Goal: Use online tool/utility: Utilize a website feature to perform a specific function

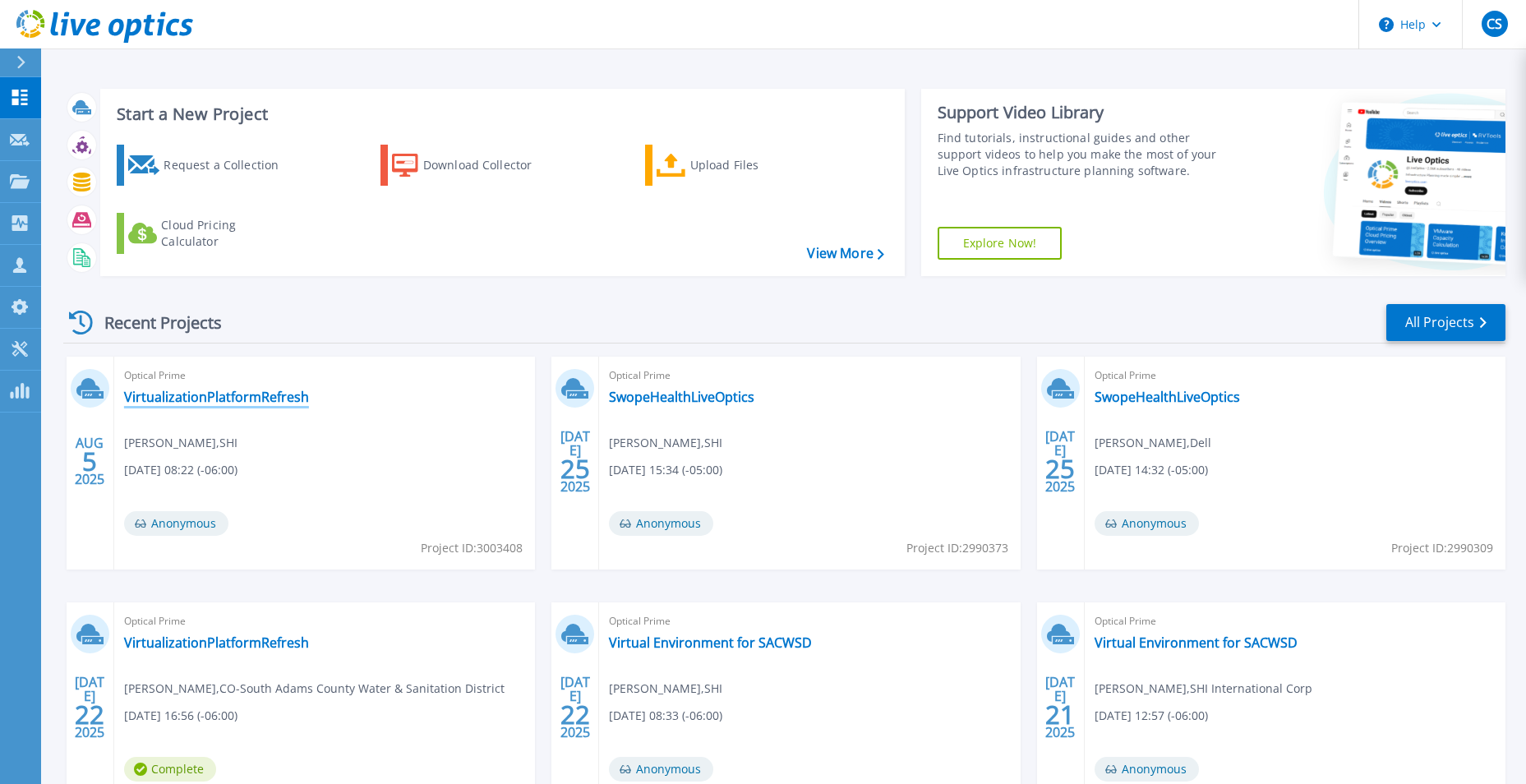
click at [238, 396] on link "VirtualizationPlatformRefresh" at bounding box center [217, 397] width 185 height 17
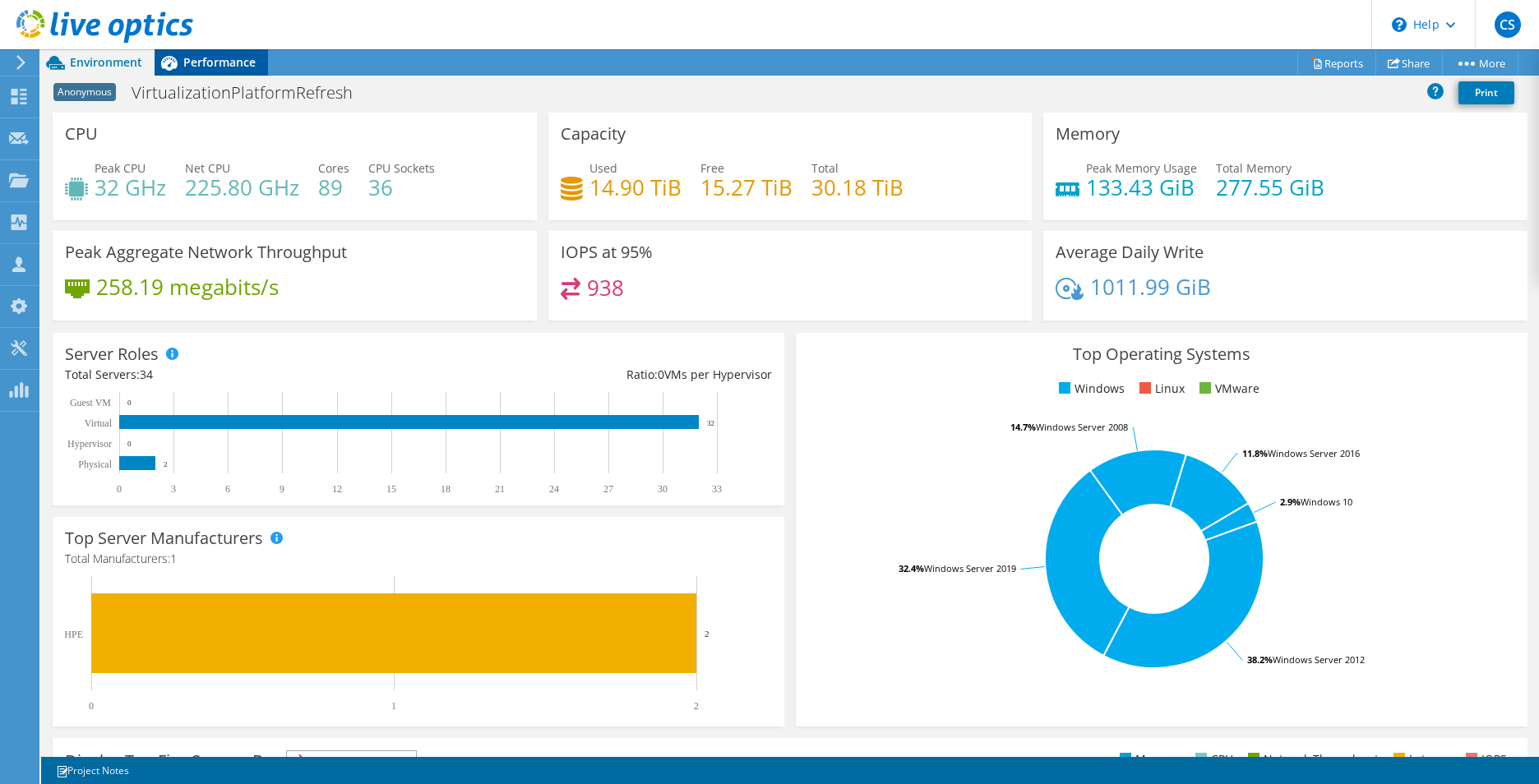
click at [218, 57] on span "Performance" at bounding box center [219, 62] width 72 height 16
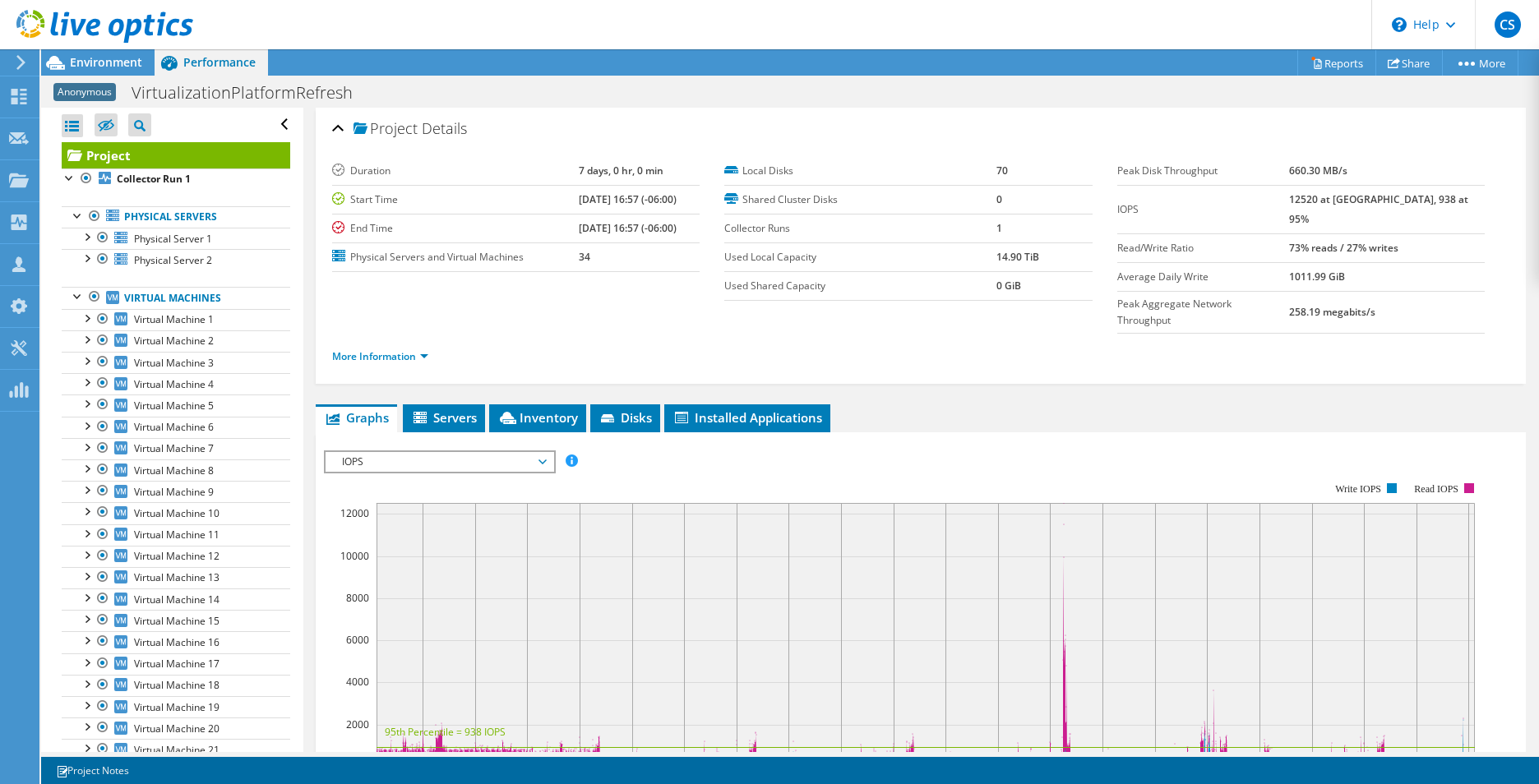
click at [59, 47] on div at bounding box center [96, 27] width 193 height 55
click at [66, 56] on icon at bounding box center [55, 63] width 29 height 29
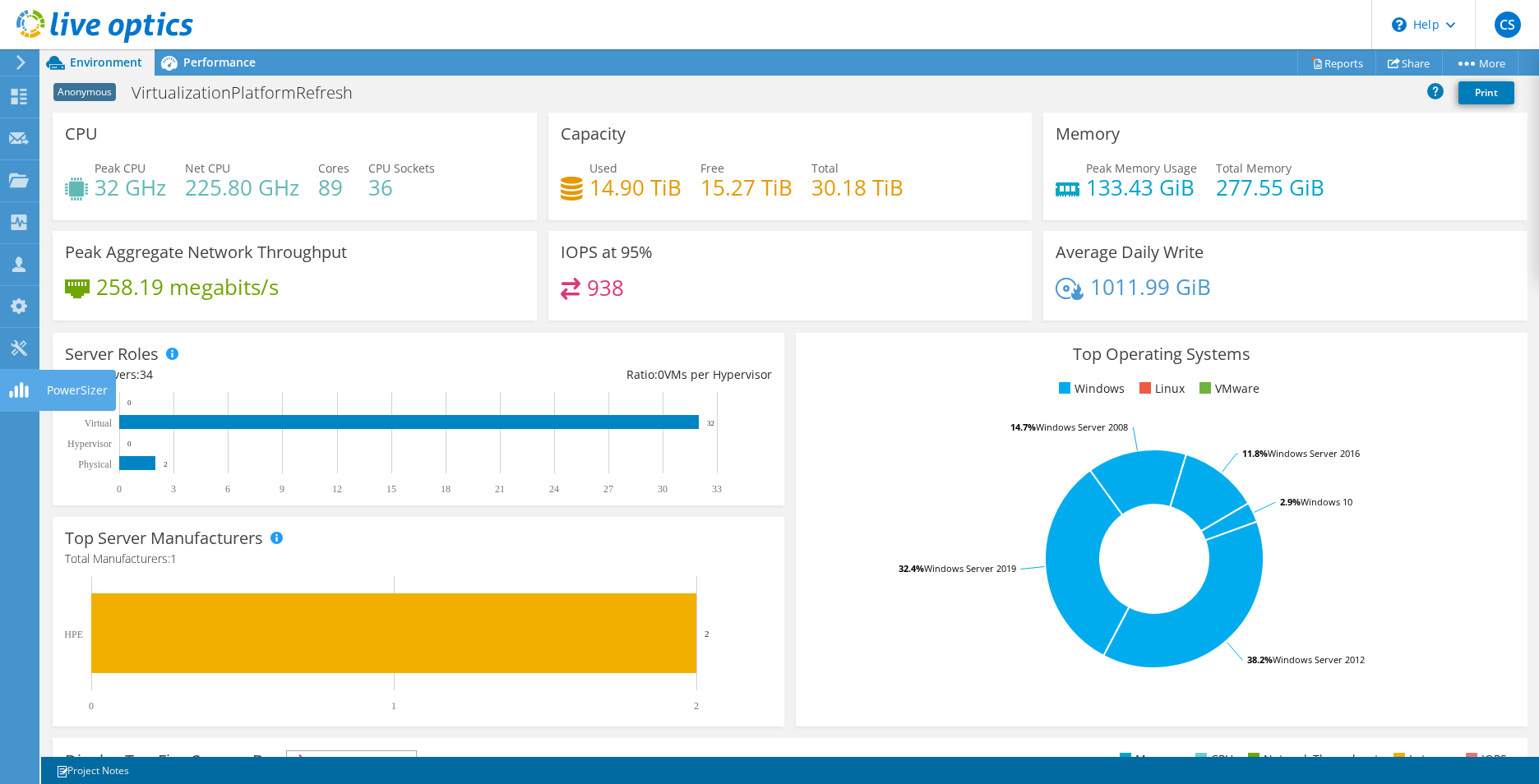
click at [21, 345] on icon at bounding box center [19, 347] width 20 height 16
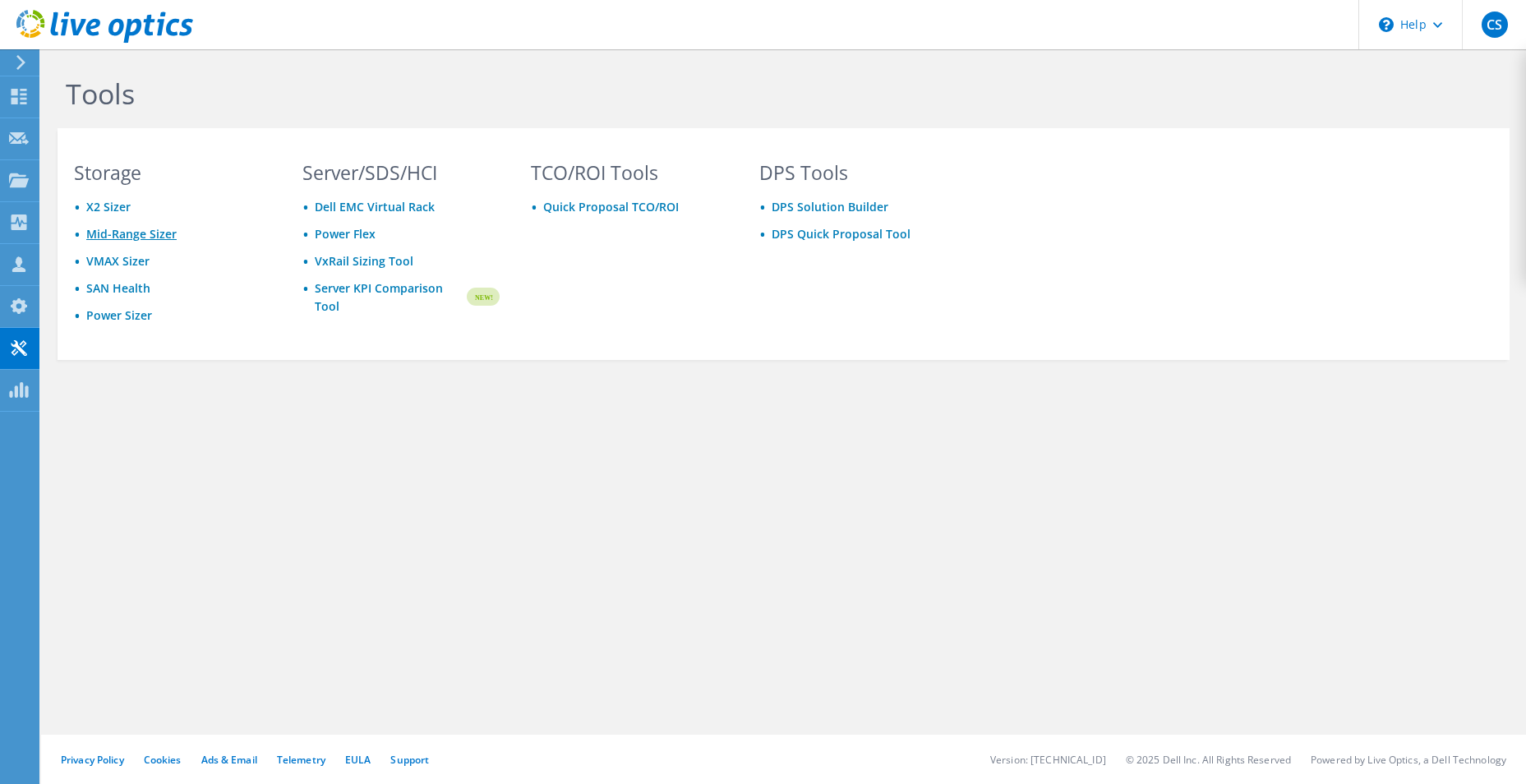
click at [130, 232] on link "Mid-Range Sizer" at bounding box center [131, 233] width 90 height 16
click at [108, 208] on link "X2 Sizer" at bounding box center [108, 206] width 45 height 16
click at [96, 308] on link "Power Sizer" at bounding box center [118, 315] width 65 height 16
click at [122, 319] on link "Power Sizer" at bounding box center [118, 315] width 65 height 16
click at [369, 207] on link "Dell EMC Virtual Rack" at bounding box center [374, 206] width 120 height 16
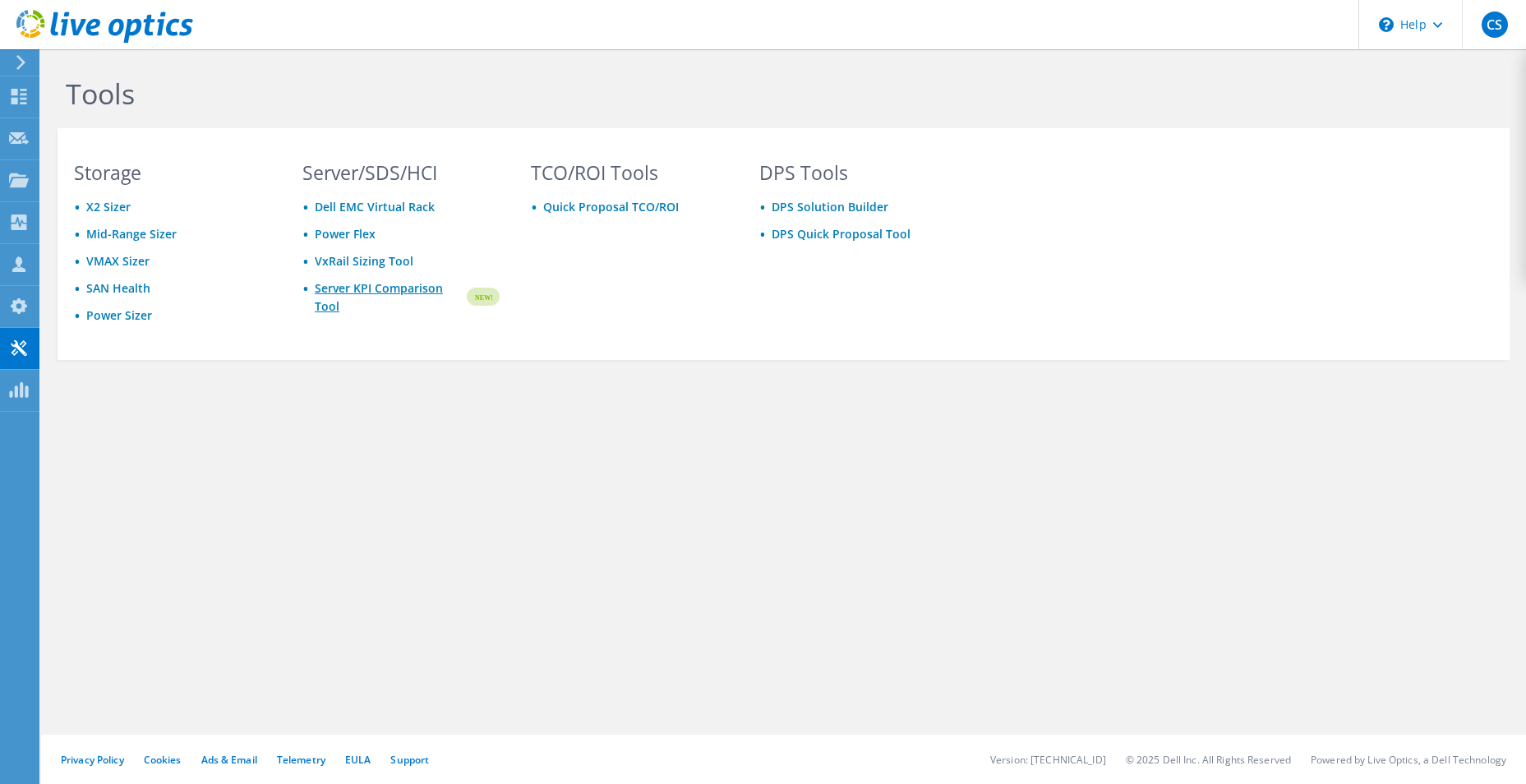
click at [385, 290] on link "Server KPI Comparison Tool" at bounding box center [389, 298] width 150 height 36
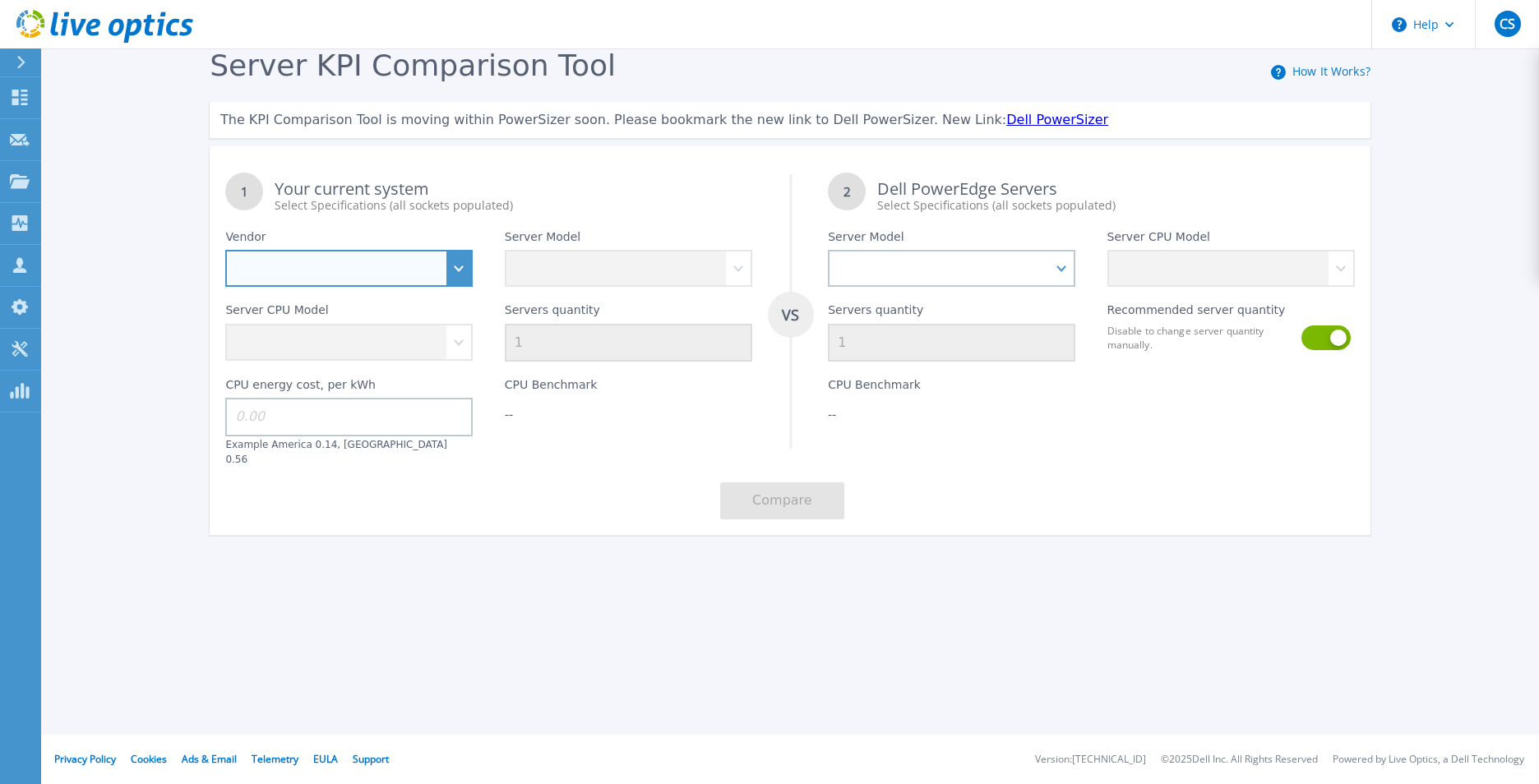
click at [434, 259] on select "Dell HPE Lenovo Supermicro" at bounding box center [348, 268] width 247 height 37
select select "HPE"
click at [225, 251] on select "Dell HPE Lenovo Supermicro" at bounding box center [348, 268] width 247 height 37
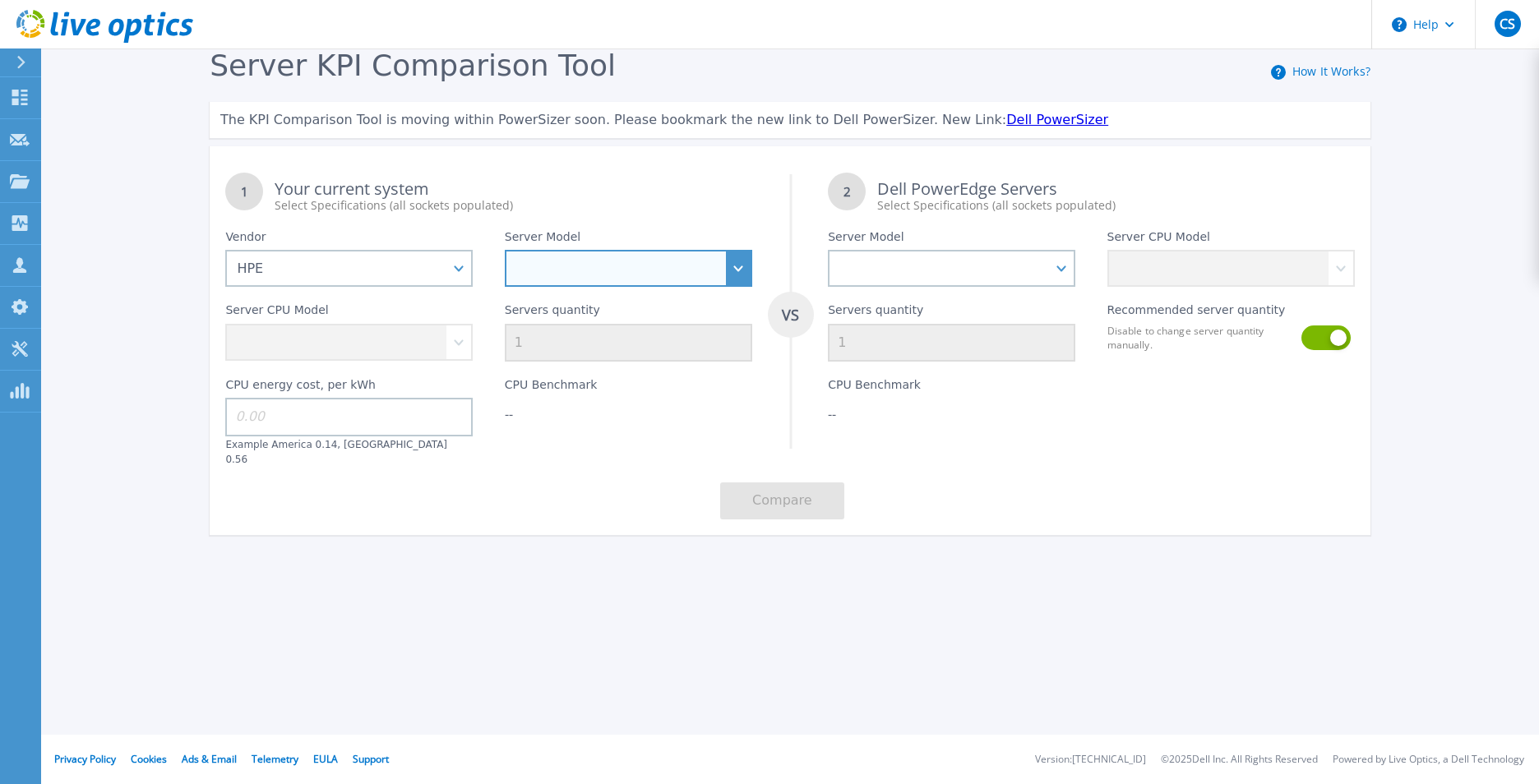
click at [575, 267] on select "Cloudline CL3150 Compute Scale-up Server 3200 DL110 DL145 DL20 DL320 DL325 DL34…" at bounding box center [628, 268] width 247 height 37
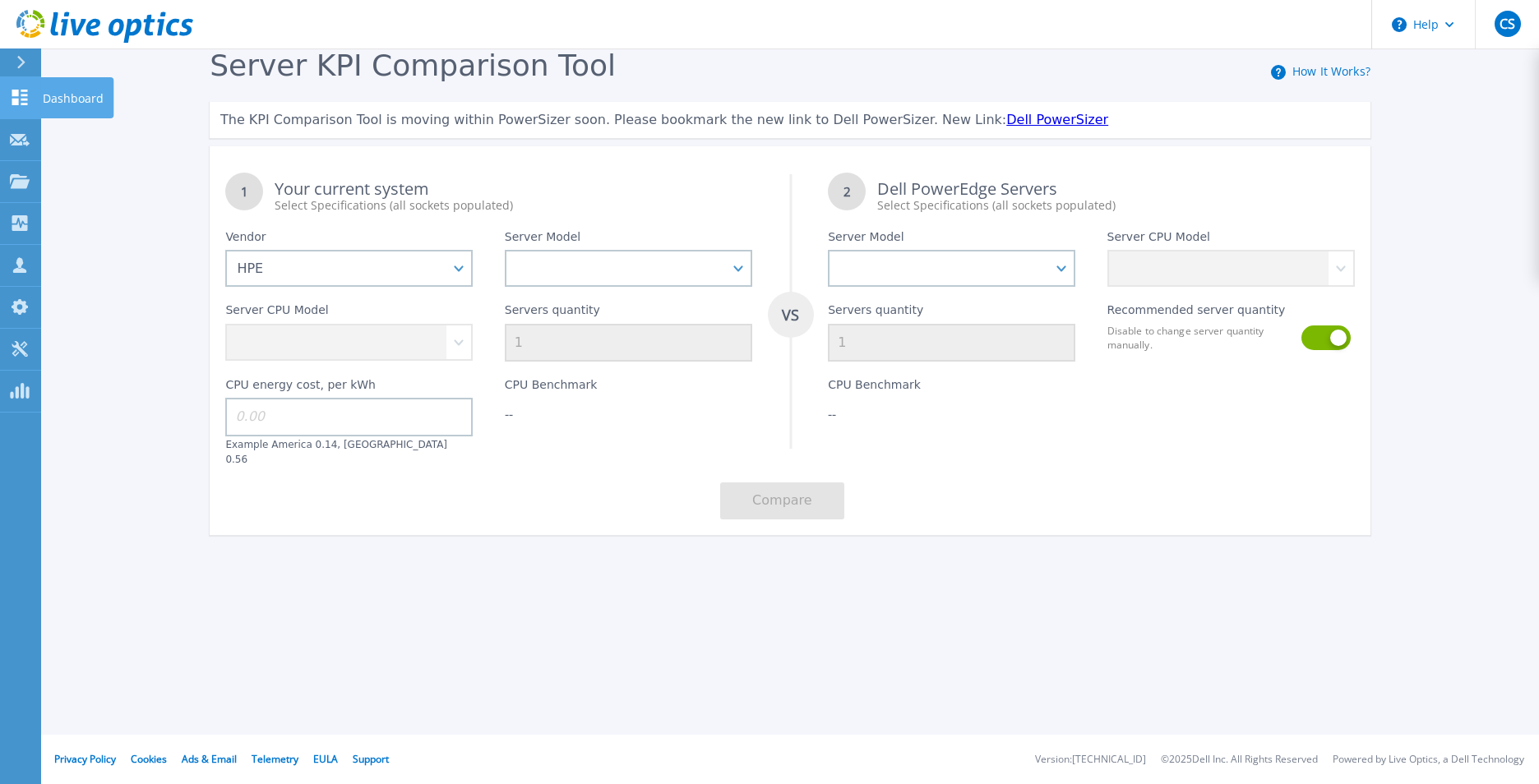
click at [16, 91] on icon at bounding box center [20, 97] width 16 height 16
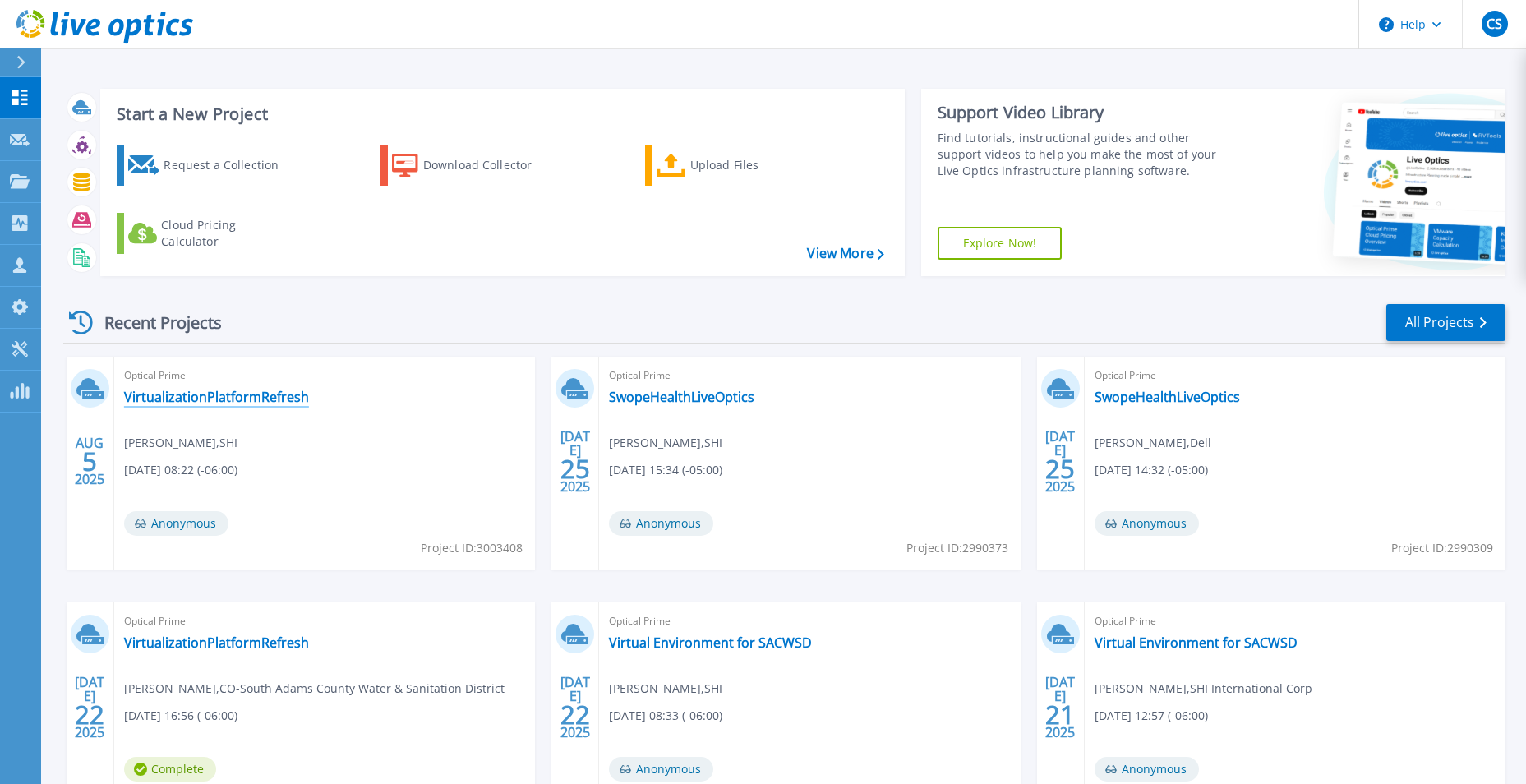
click at [275, 394] on link "VirtualizationPlatformRefresh" at bounding box center [217, 397] width 185 height 17
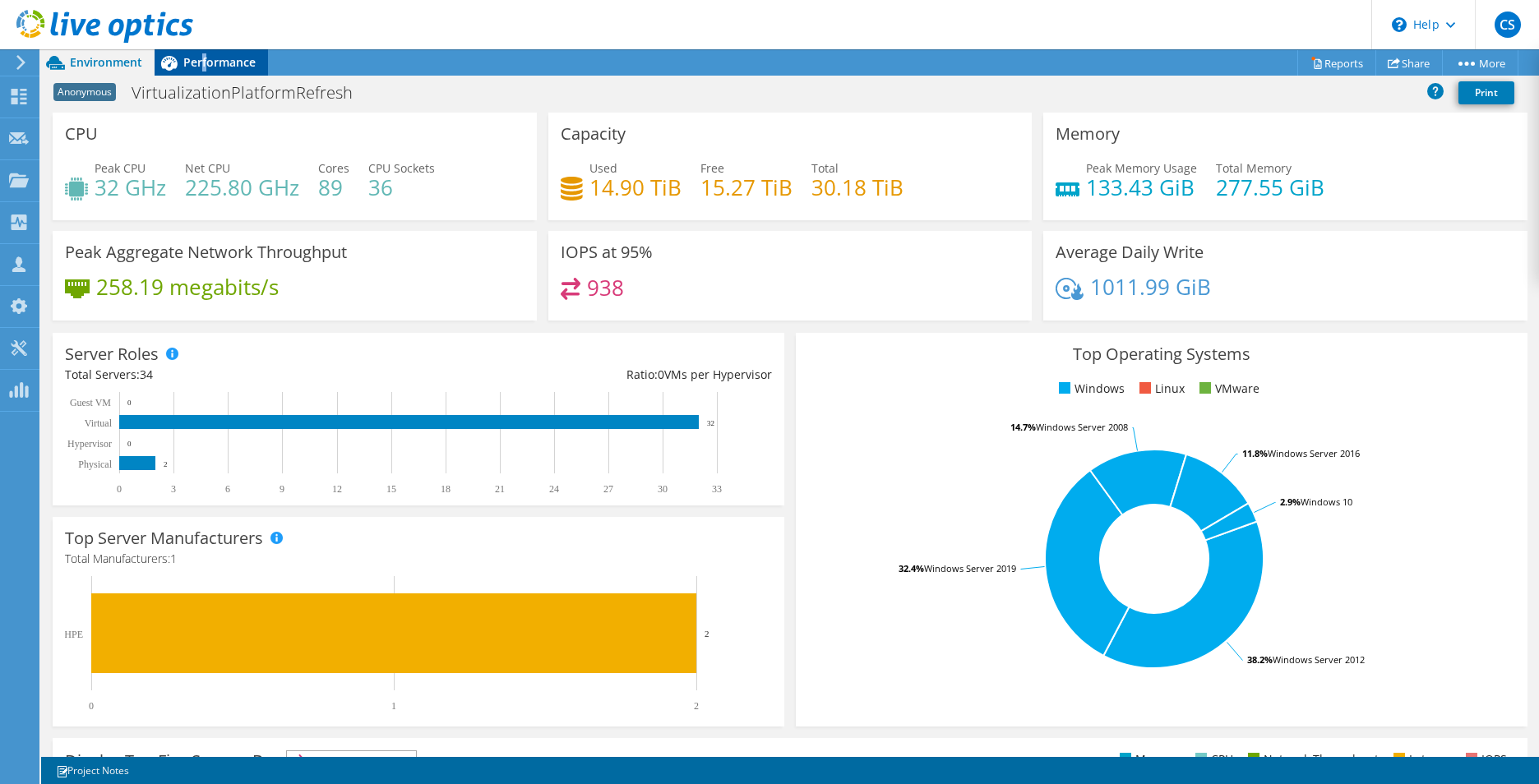
click at [200, 72] on div "Performance" at bounding box center [211, 63] width 113 height 26
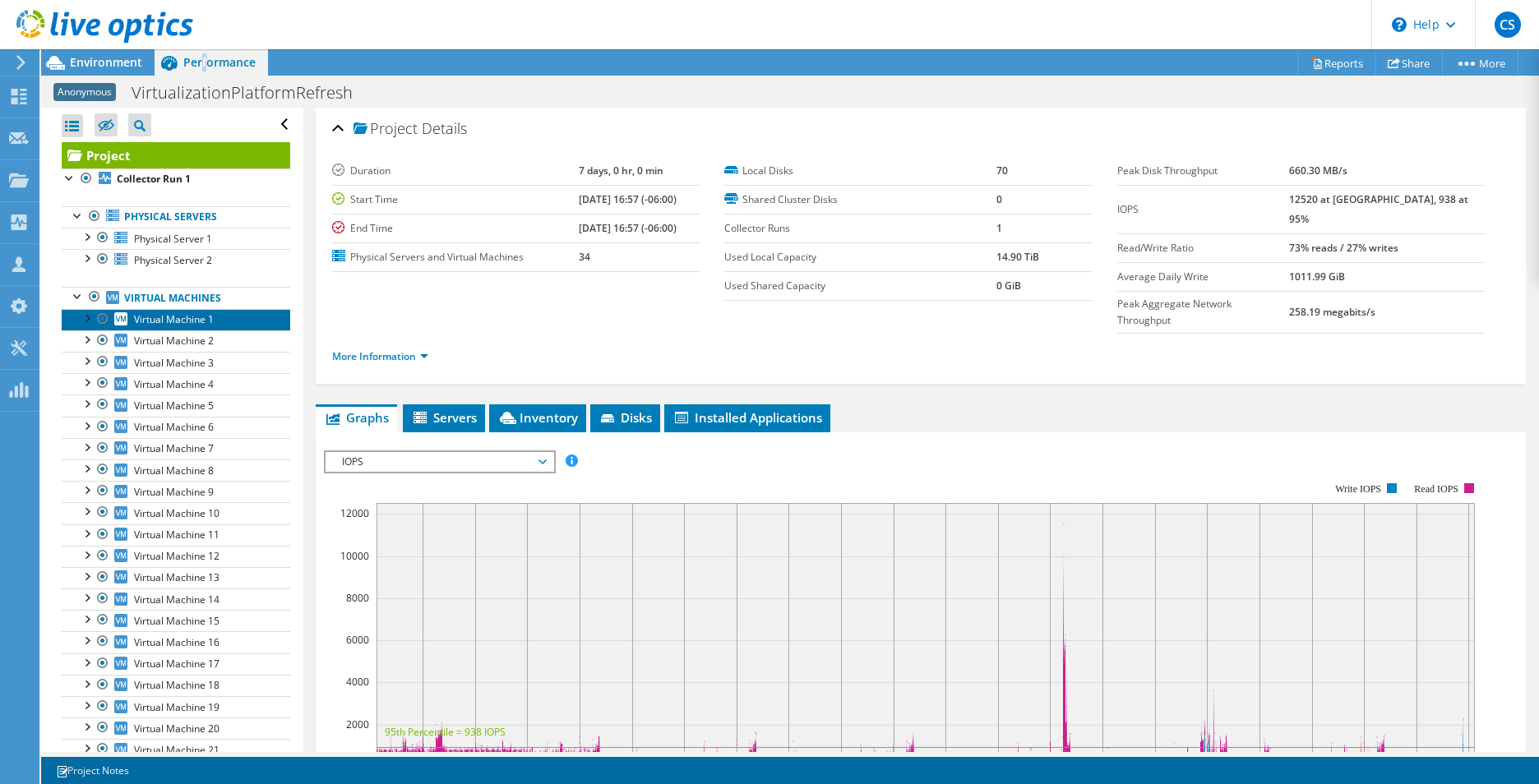
click at [172, 318] on span "Virtual Machine 1" at bounding box center [174, 318] width 79 height 14
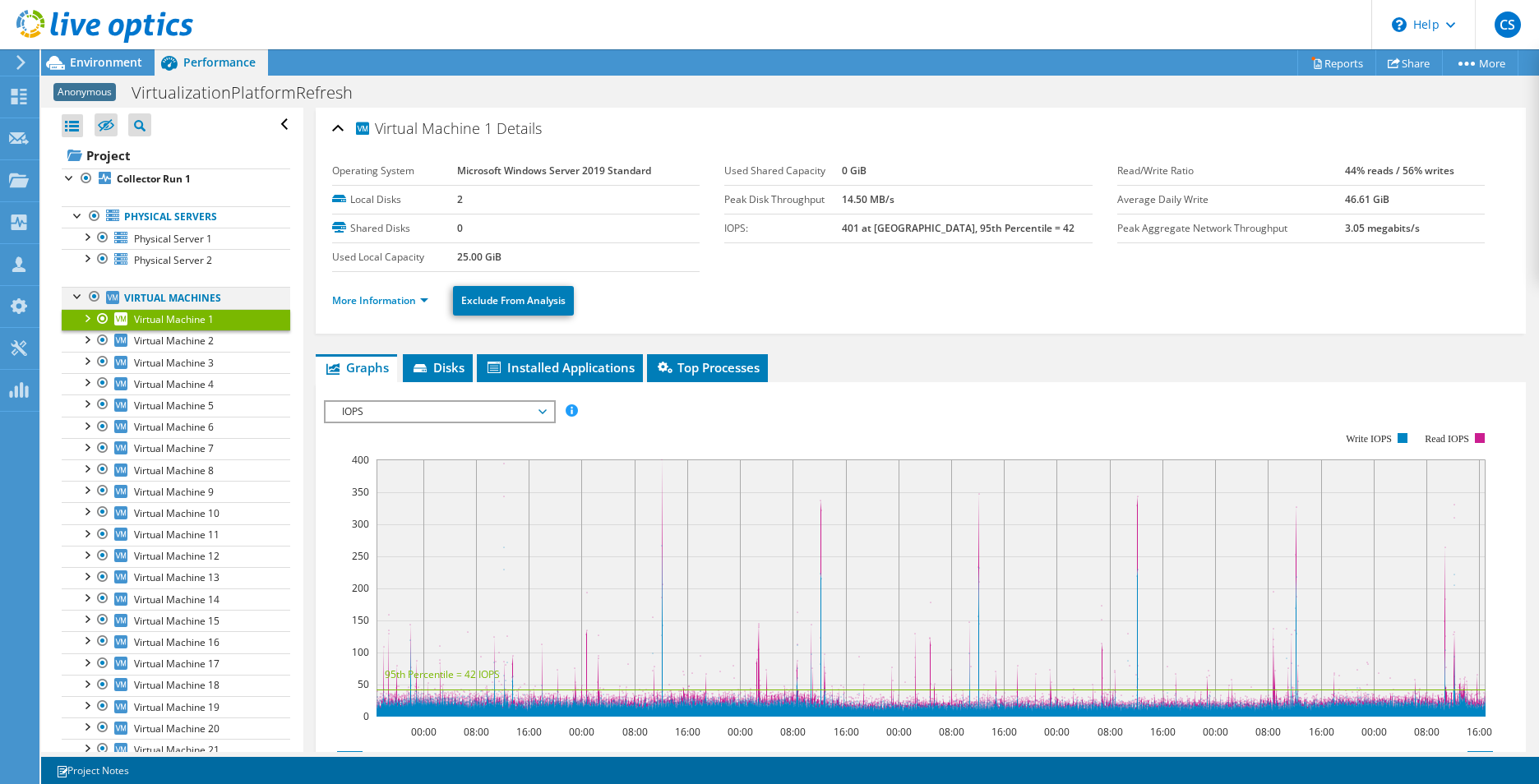
click at [86, 306] on div at bounding box center [94, 297] width 17 height 20
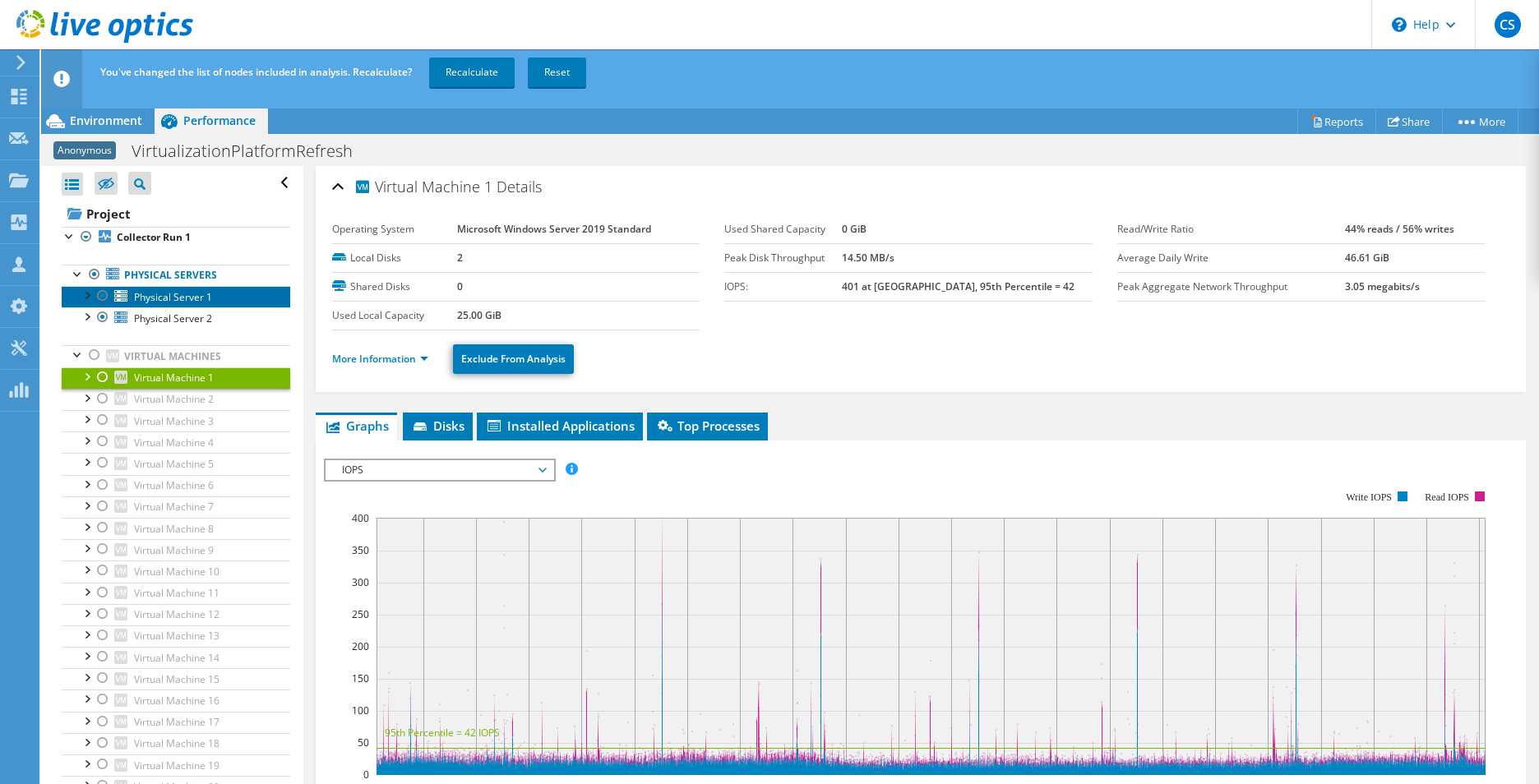
click at [152, 292] on span "Physical Server 1" at bounding box center [173, 297] width 78 height 14
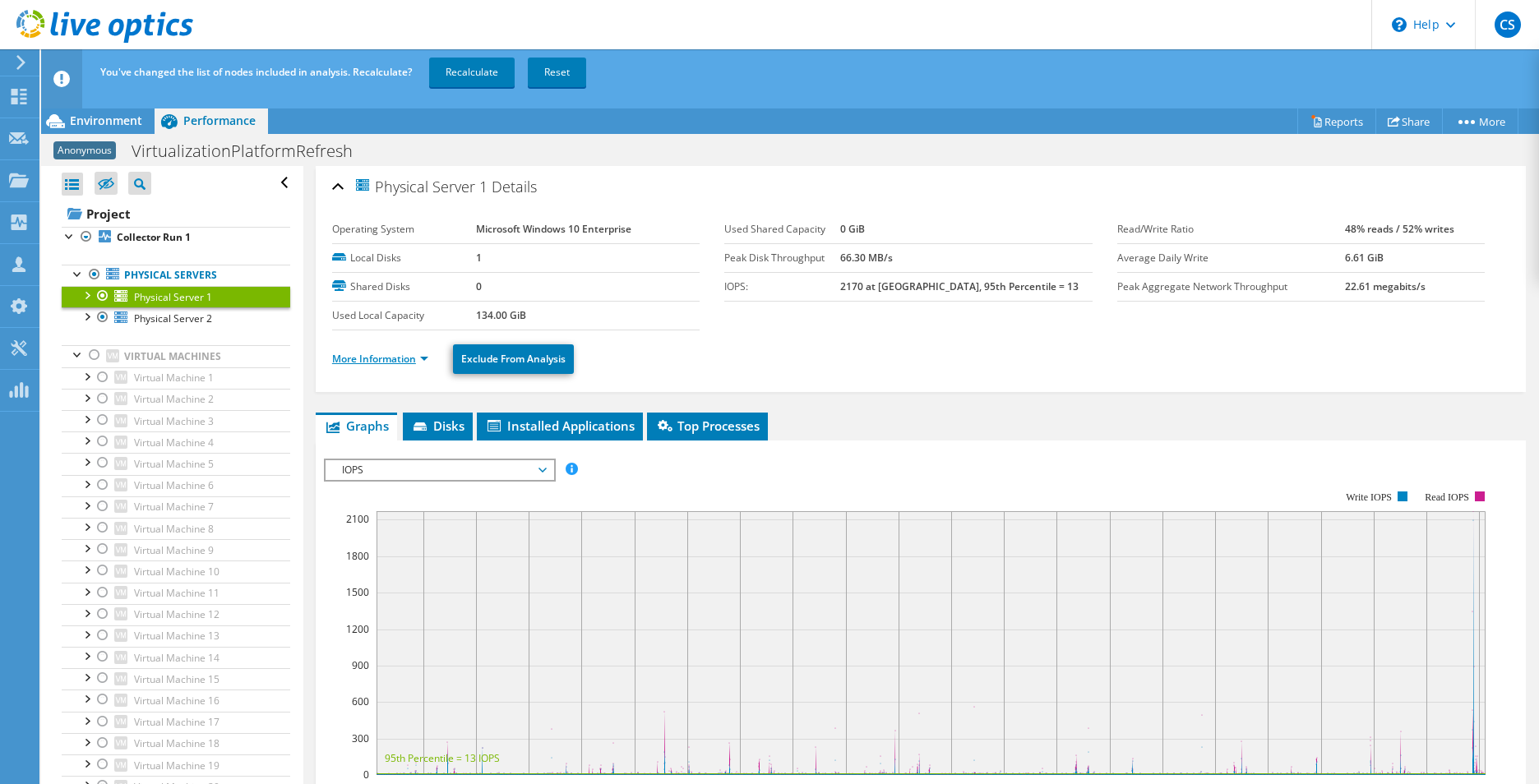
click at [394, 358] on link "More Information" at bounding box center [380, 358] width 96 height 14
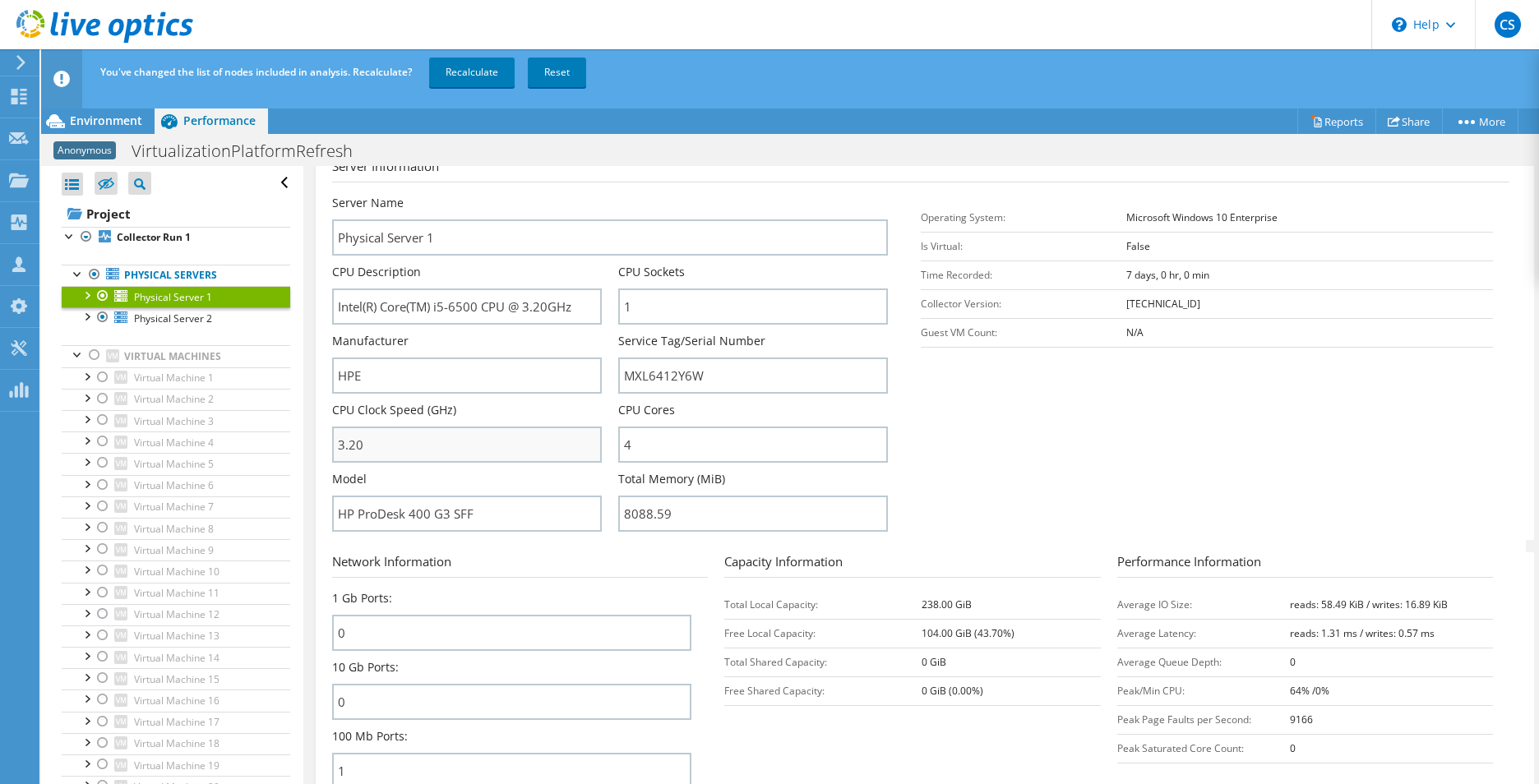
scroll to position [246, 0]
drag, startPoint x: 480, startPoint y: 510, endPoint x: 334, endPoint y: 522, distance: 146.5
click at [334, 521] on input "HP ProDesk 400 G3 SFF" at bounding box center [467, 510] width 270 height 36
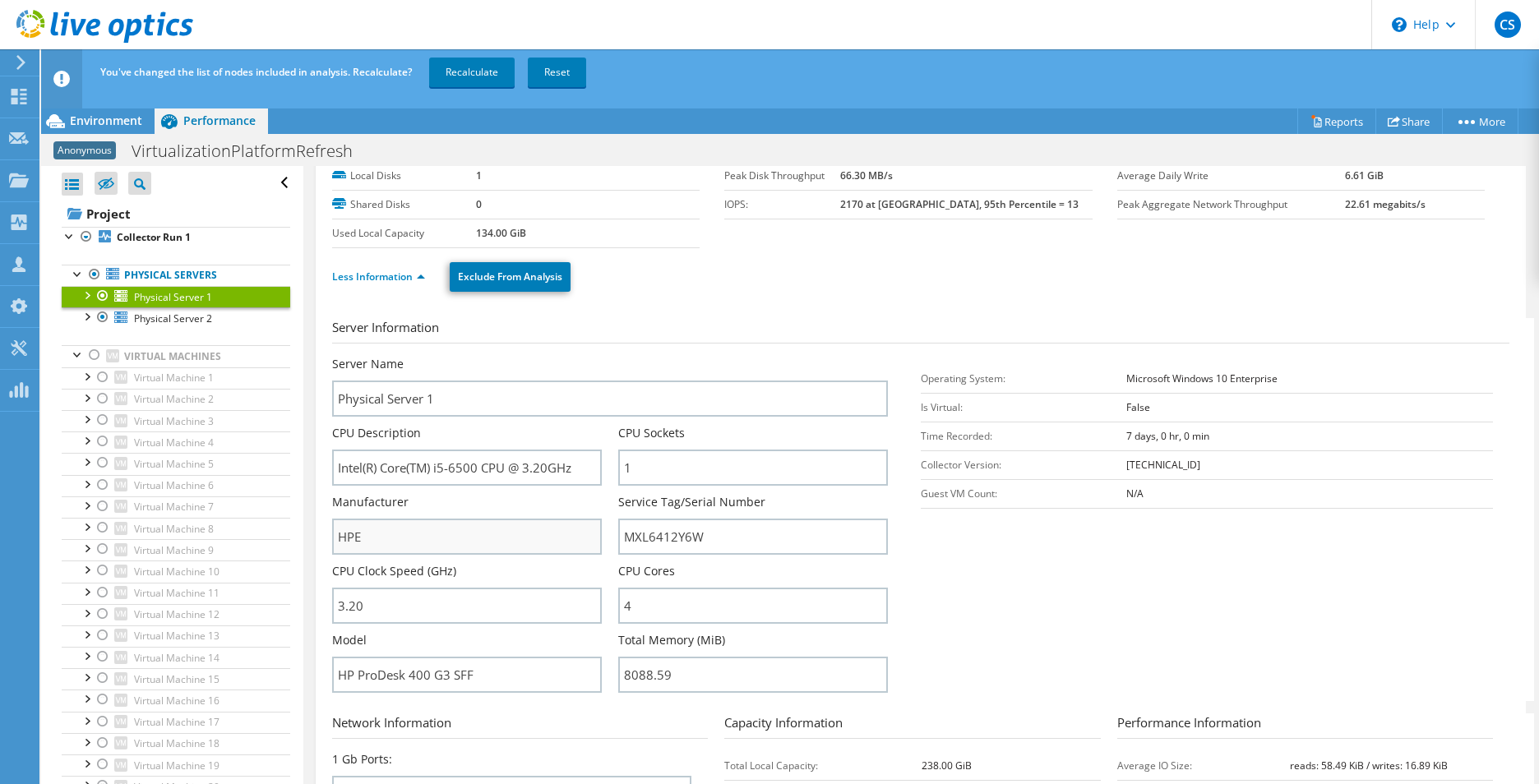
scroll to position [0, 0]
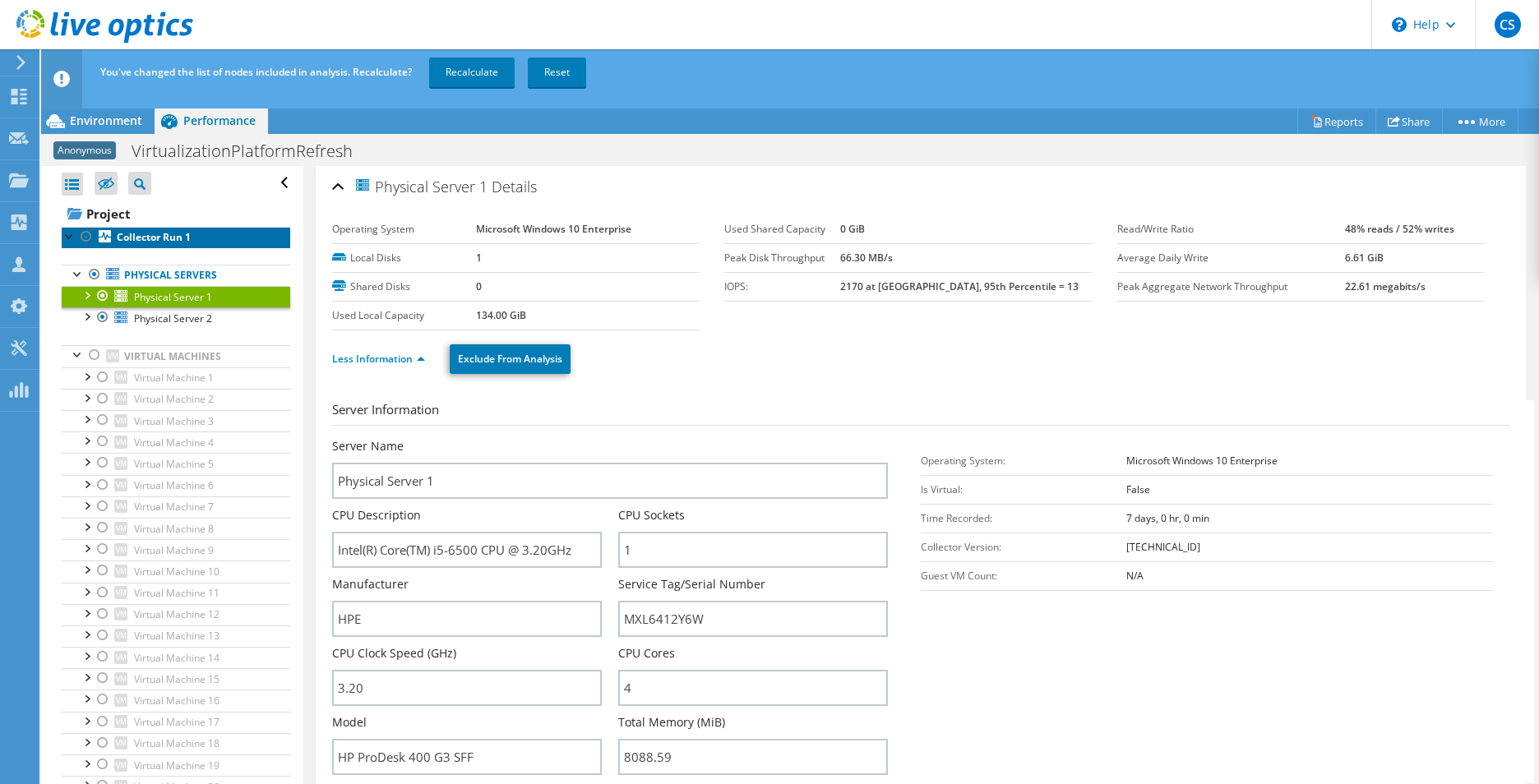
click at [113, 236] on link "Collector Run 1" at bounding box center [176, 237] width 228 height 22
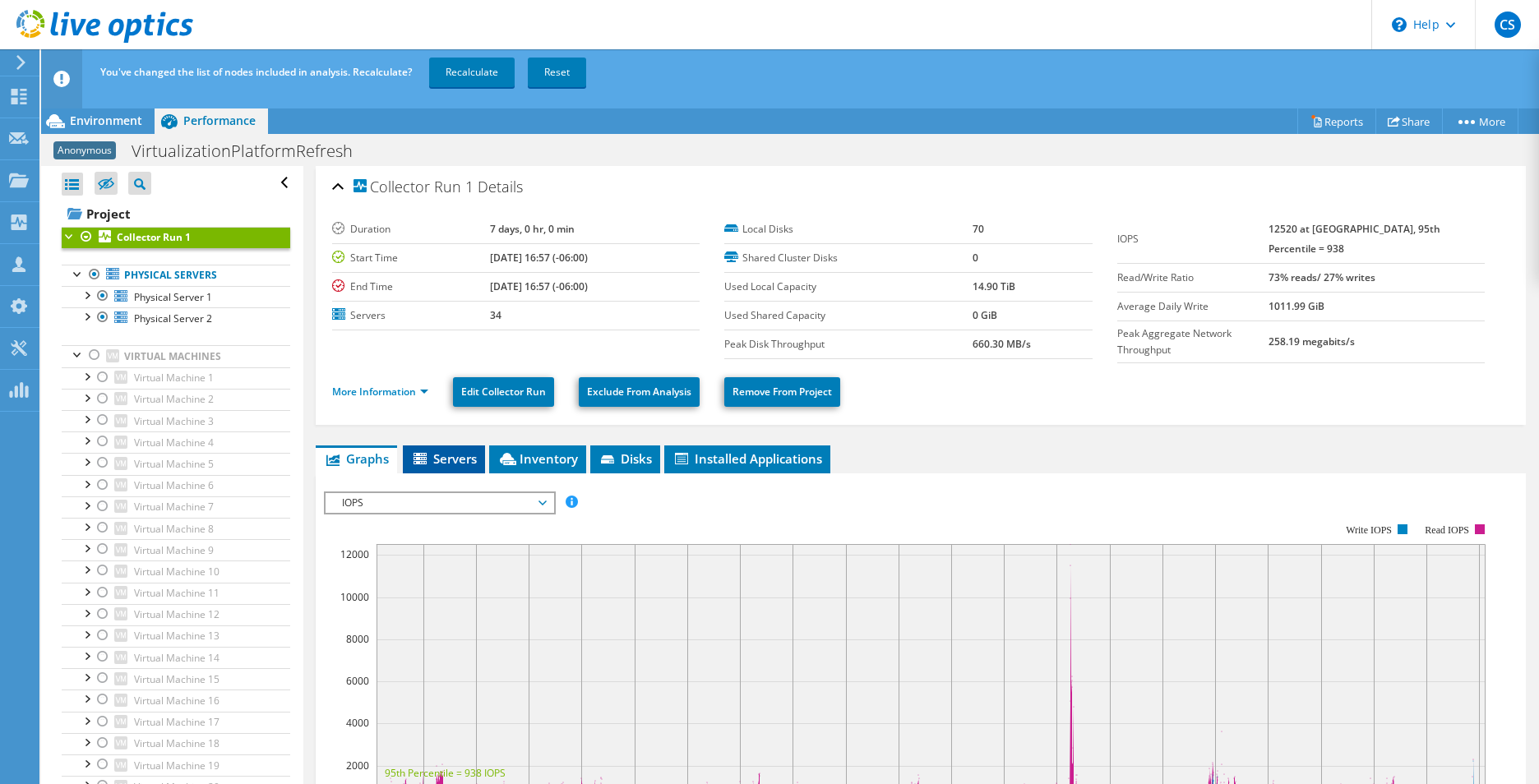
click at [445, 450] on span "Servers" at bounding box center [443, 458] width 65 height 17
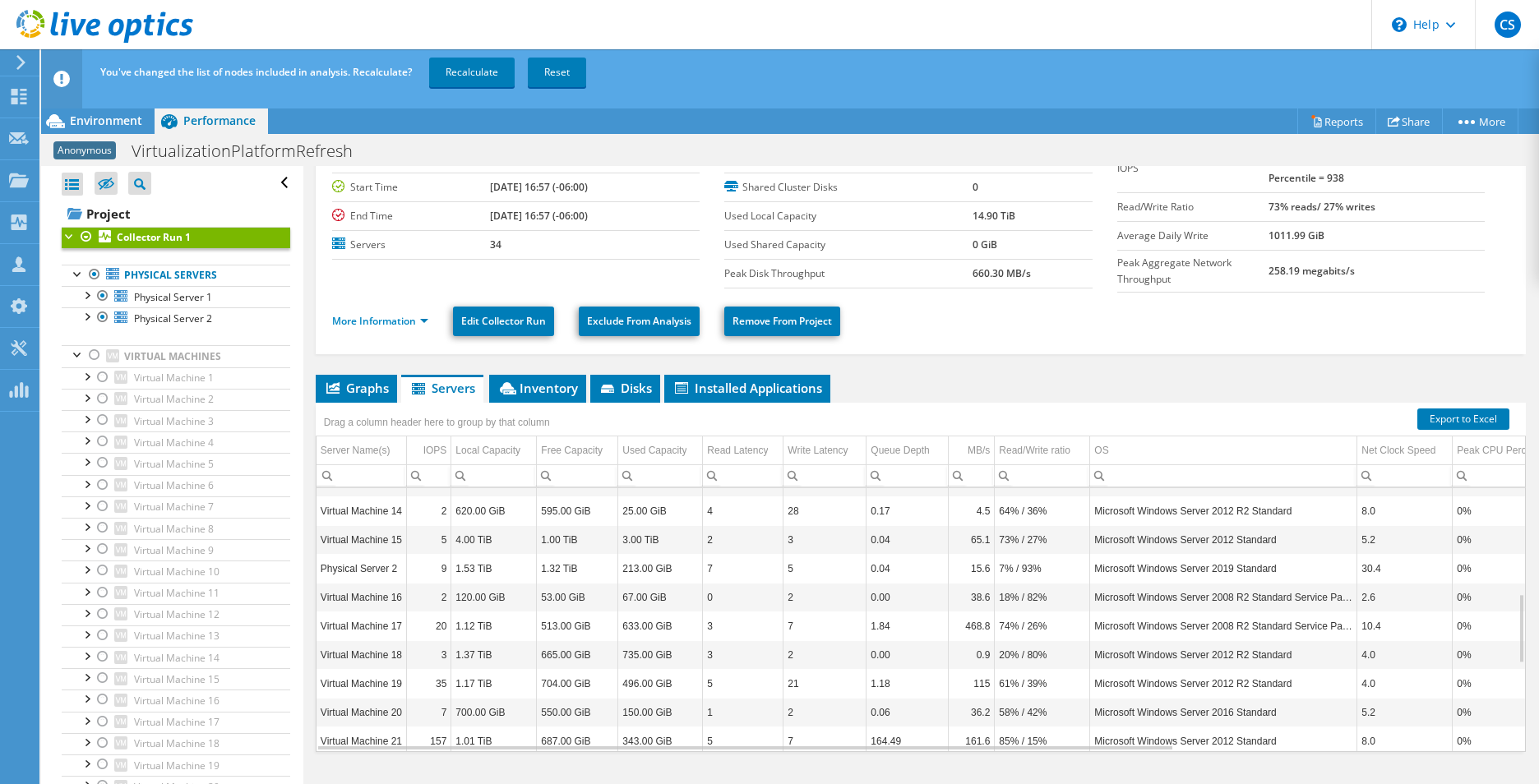
scroll to position [722, 0]
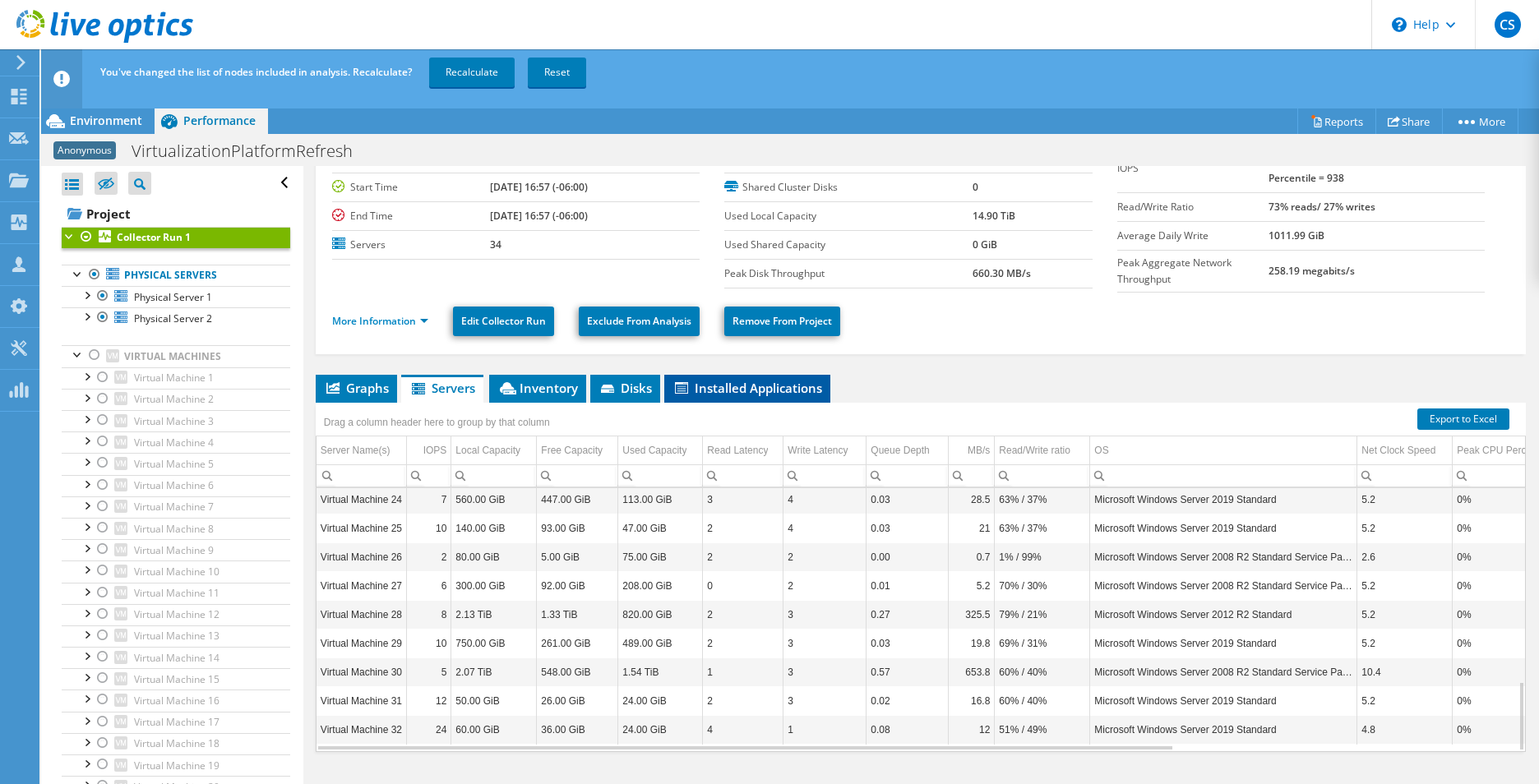
click at [737, 382] on span "Installed Applications" at bounding box center [747, 388] width 150 height 17
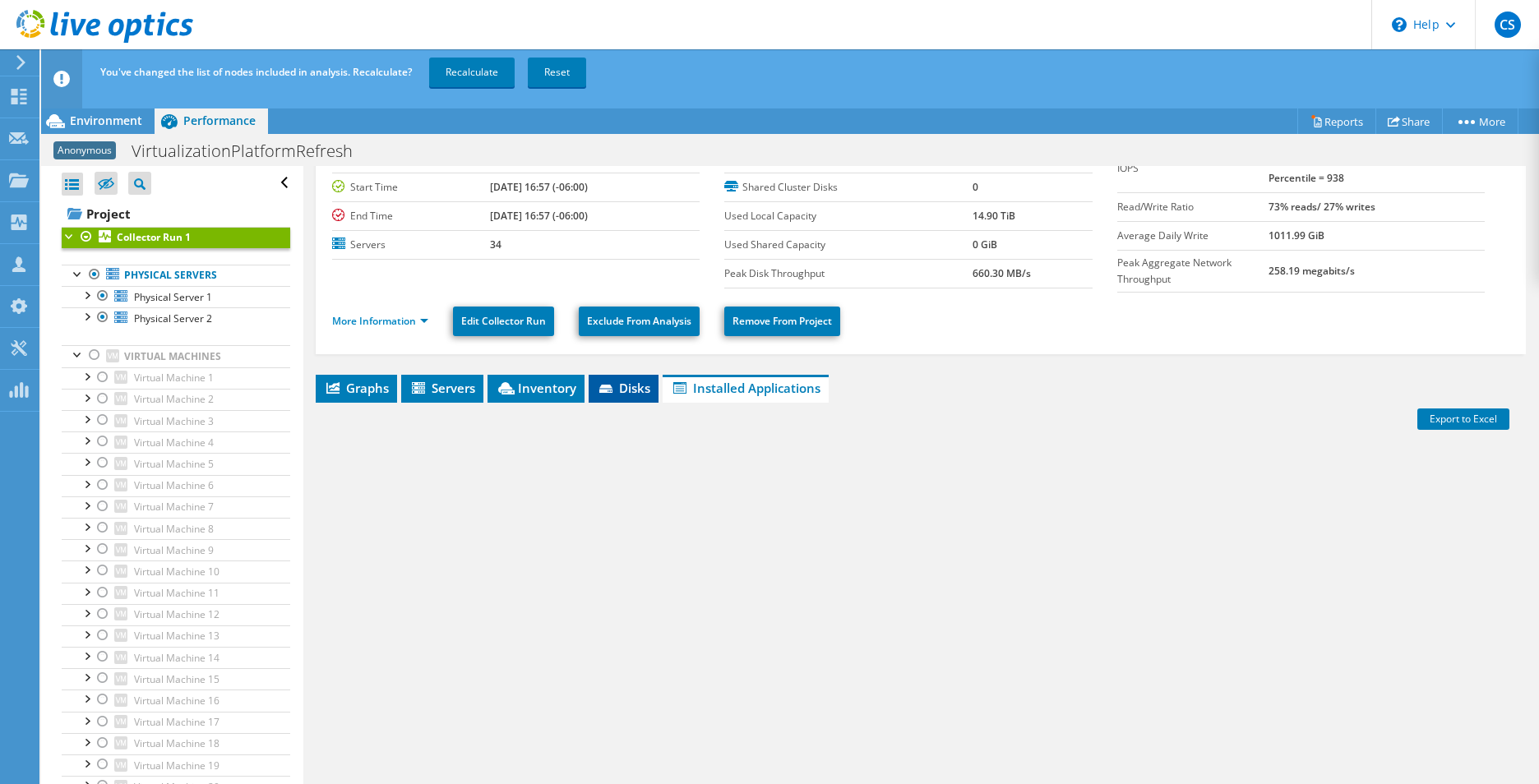
click at [626, 380] on span "Disks" at bounding box center [623, 388] width 54 height 17
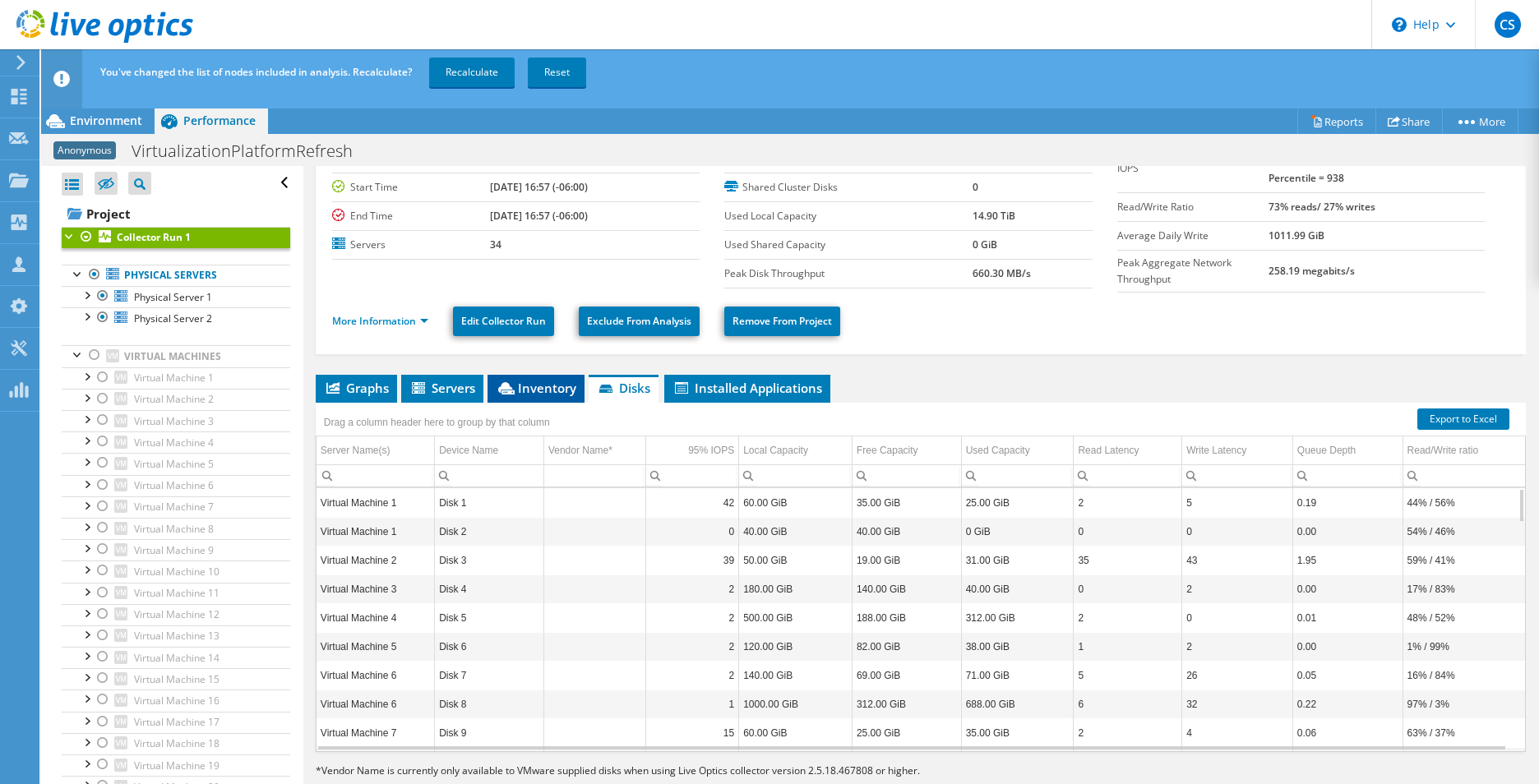
click at [543, 387] on span "Inventory" at bounding box center [535, 388] width 80 height 17
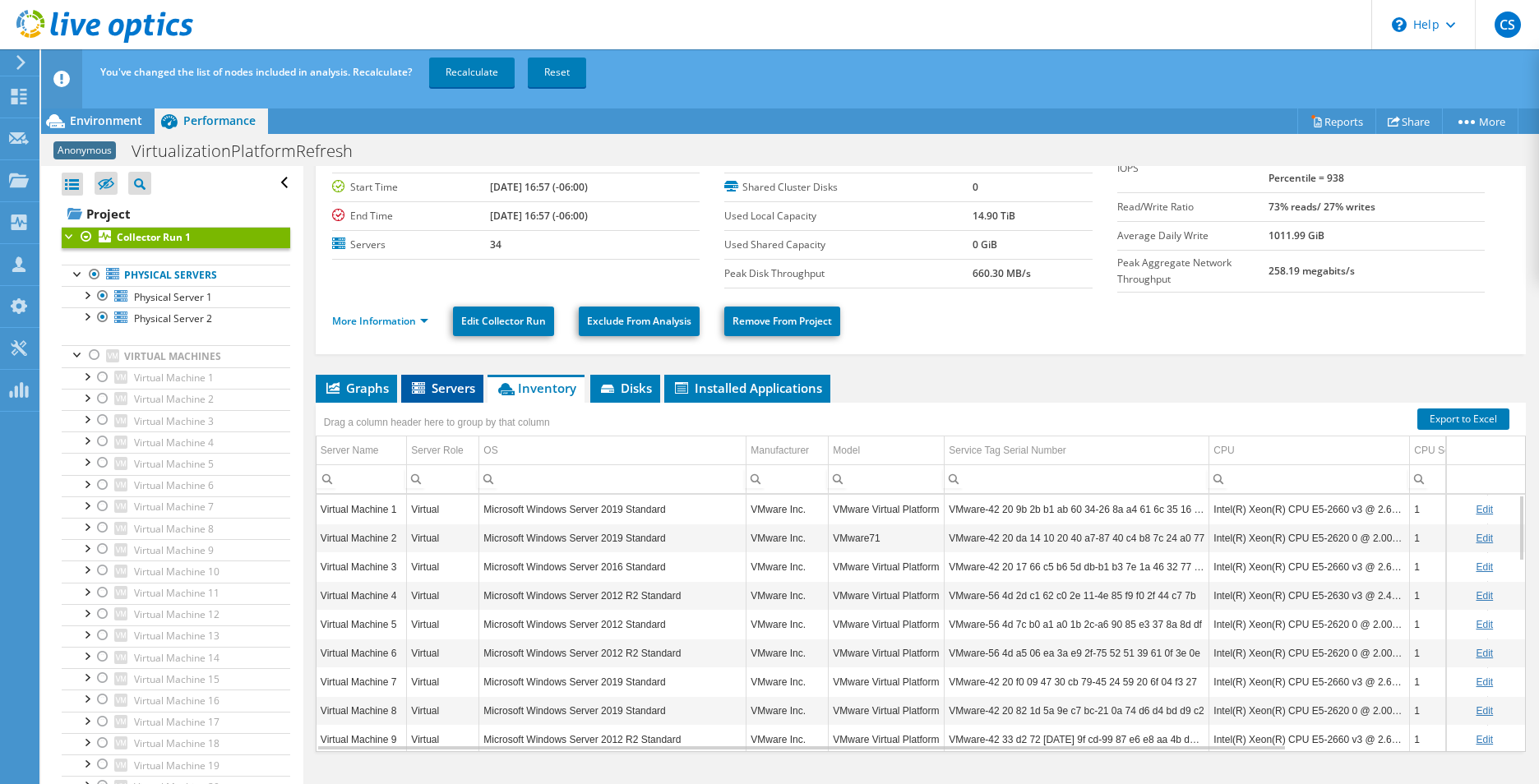
click at [448, 389] on span "Servers" at bounding box center [442, 388] width 65 height 17
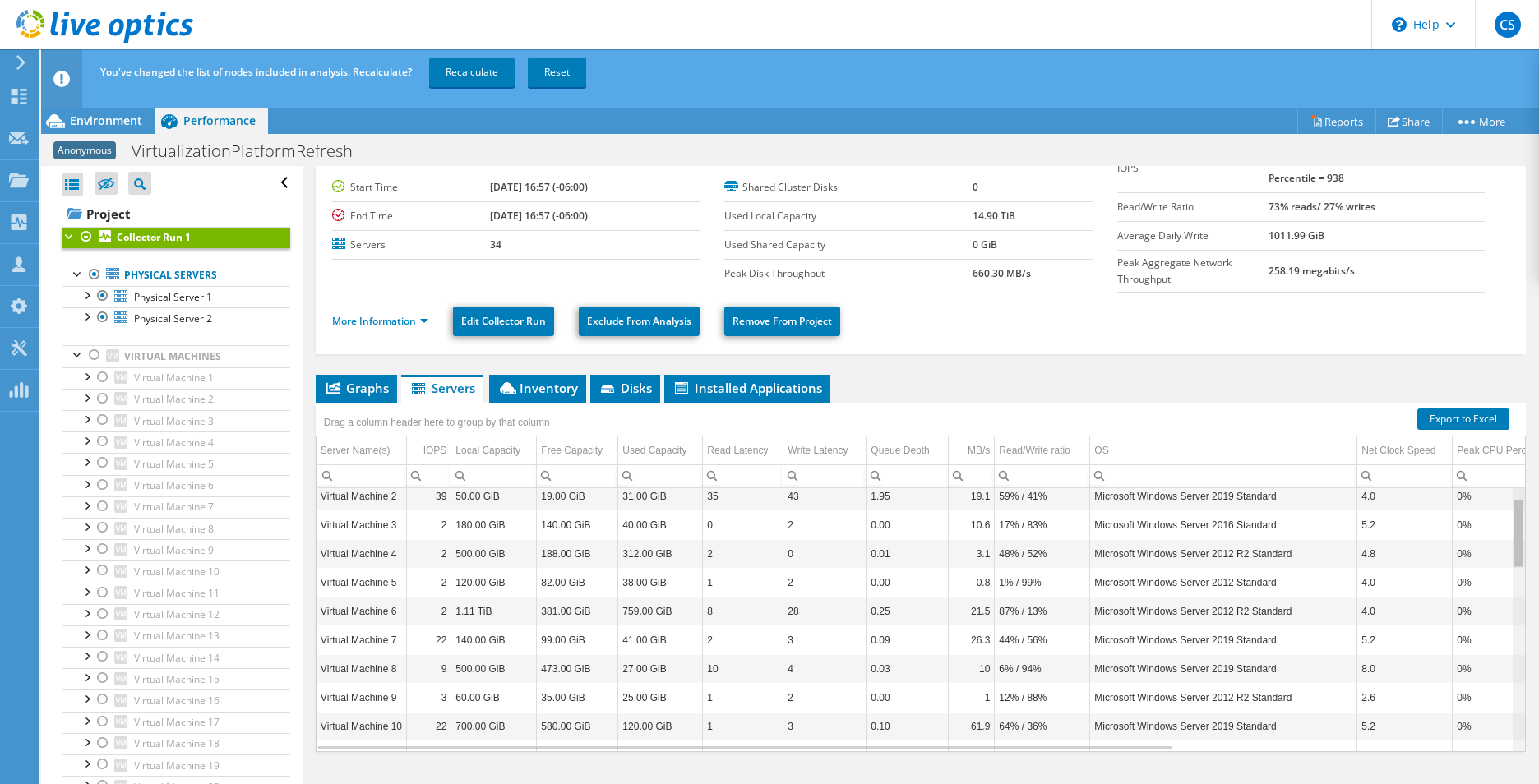
scroll to position [0, 0]
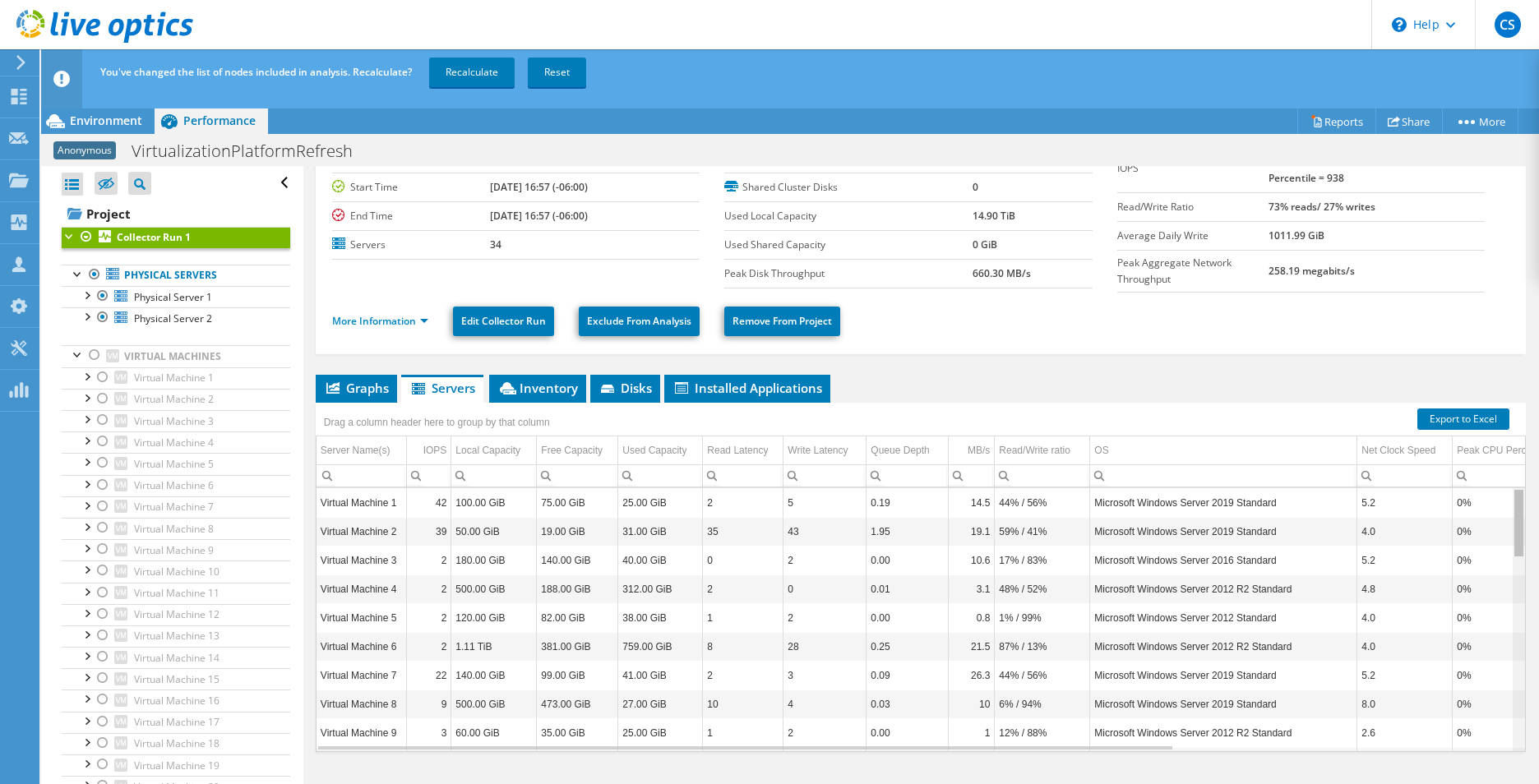
drag, startPoint x: 1507, startPoint y: 689, endPoint x: 1494, endPoint y: 486, distance: 203.4
click at [1494, 486] on body "CS Channel Partner Craig Sweater craig_sweater@shi.com SHI My Profile Log Out \…" at bounding box center [770, 392] width 1539 height 784
click at [385, 368] on div "Collector Run 1 Details Duration 7 days, 0 hr, 0 min Start Time 07/22/2025, 16:…" at bounding box center [921, 454] width 1235 height 719
click at [383, 380] on span "Graphs" at bounding box center [356, 388] width 65 height 17
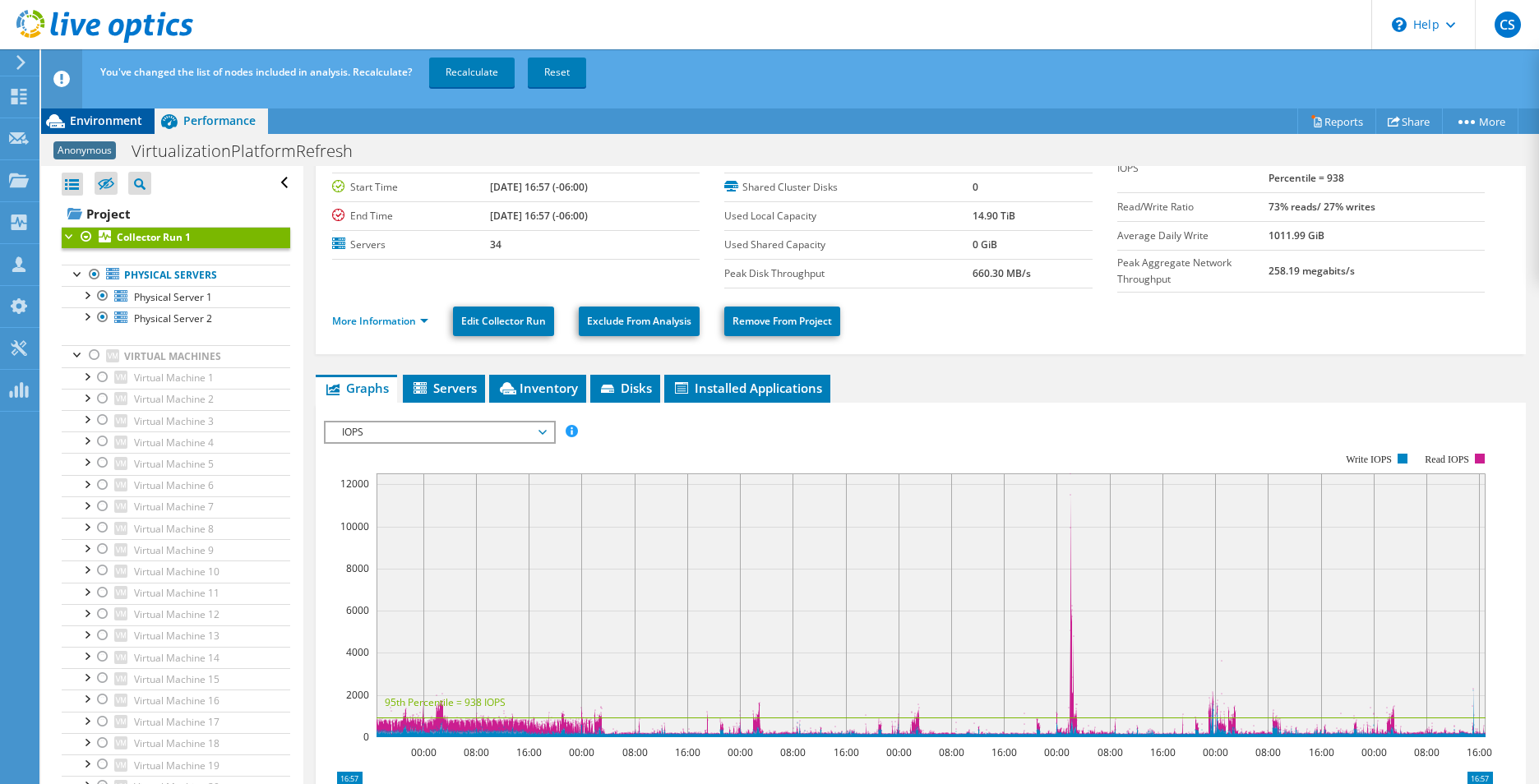
click at [88, 115] on span "Environment" at bounding box center [105, 120] width 72 height 16
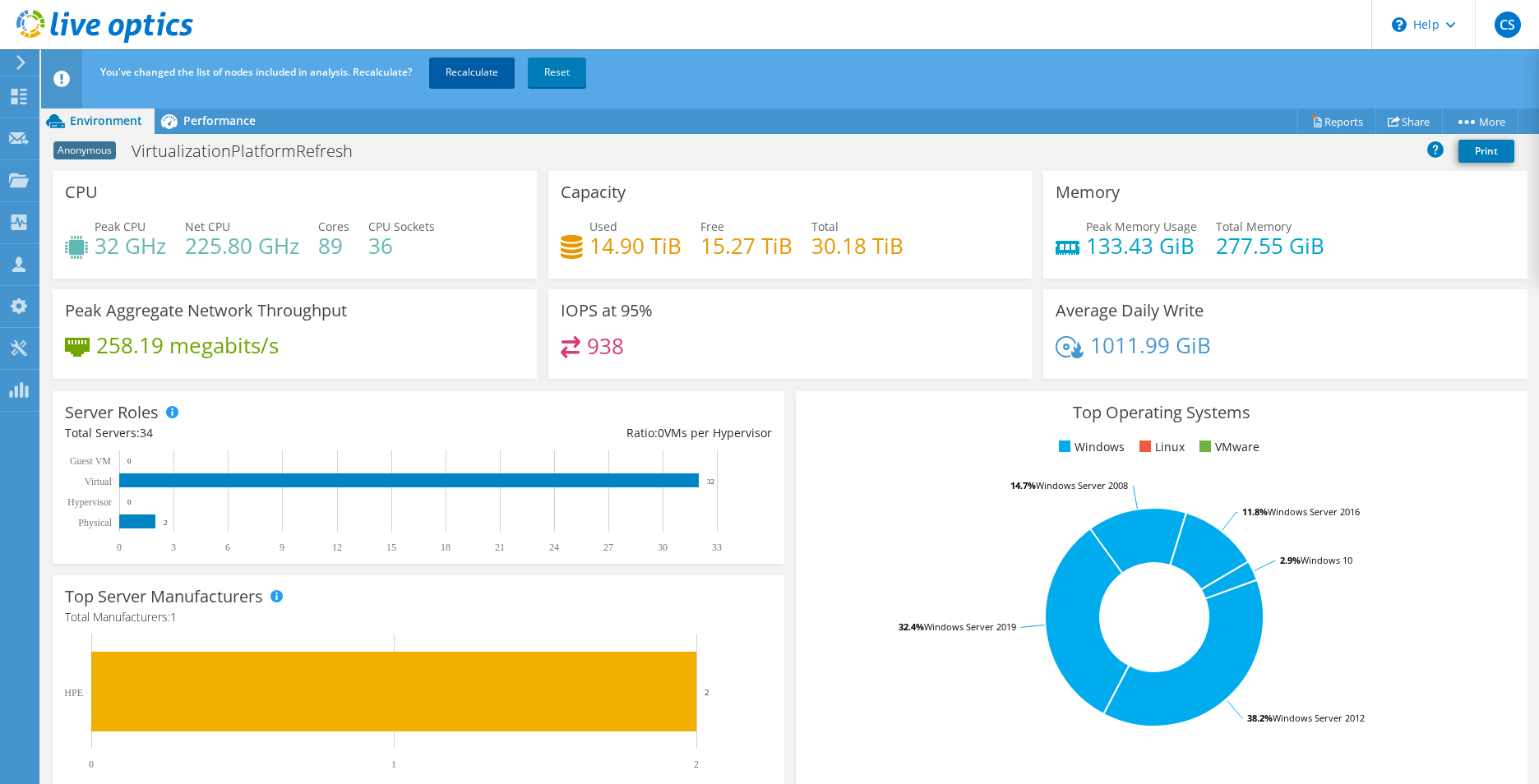
click at [482, 76] on link "Recalculate" at bounding box center [472, 73] width 85 height 30
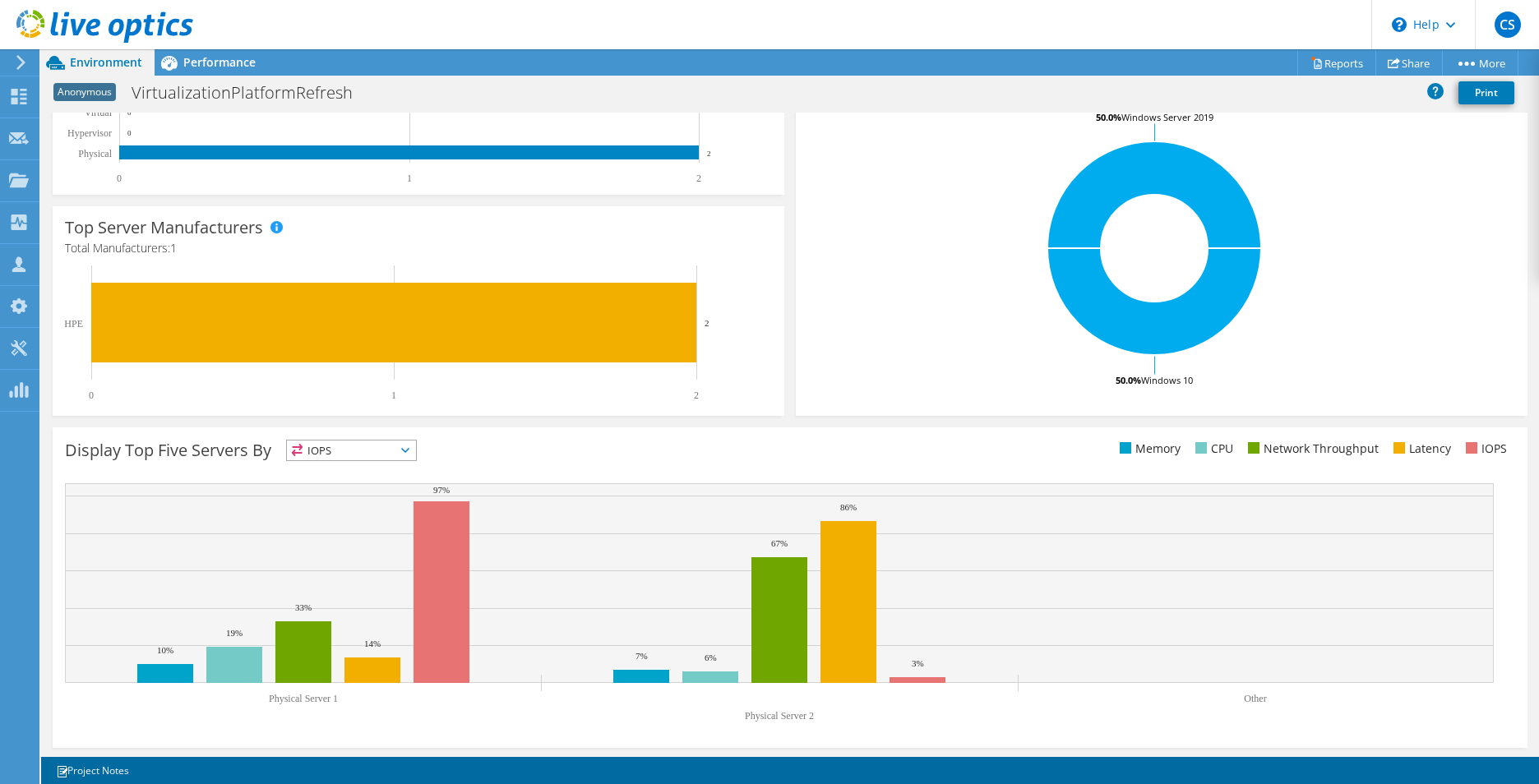
scroll to position [313, 0]
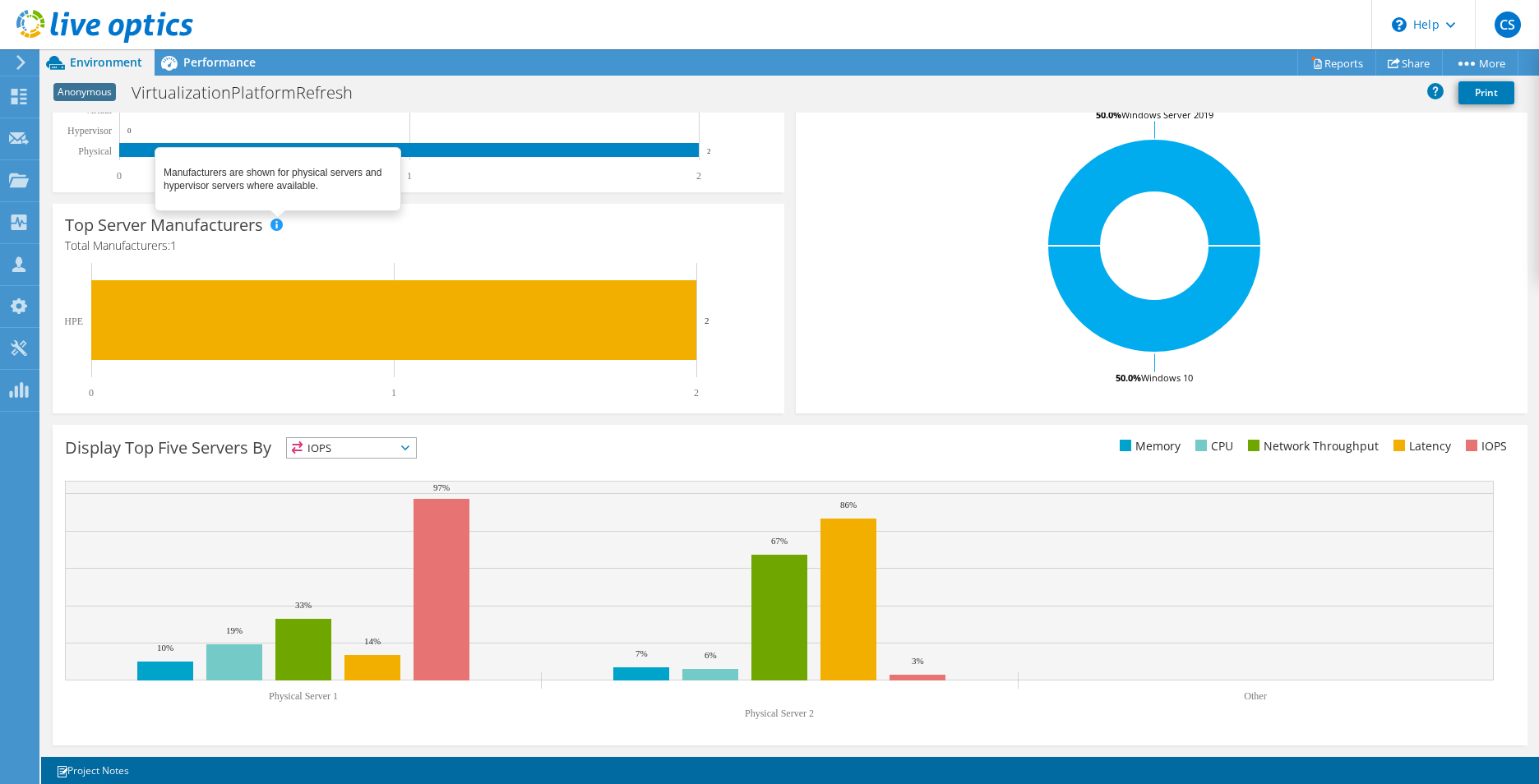
click at [281, 228] on span at bounding box center [276, 224] width 12 height 12
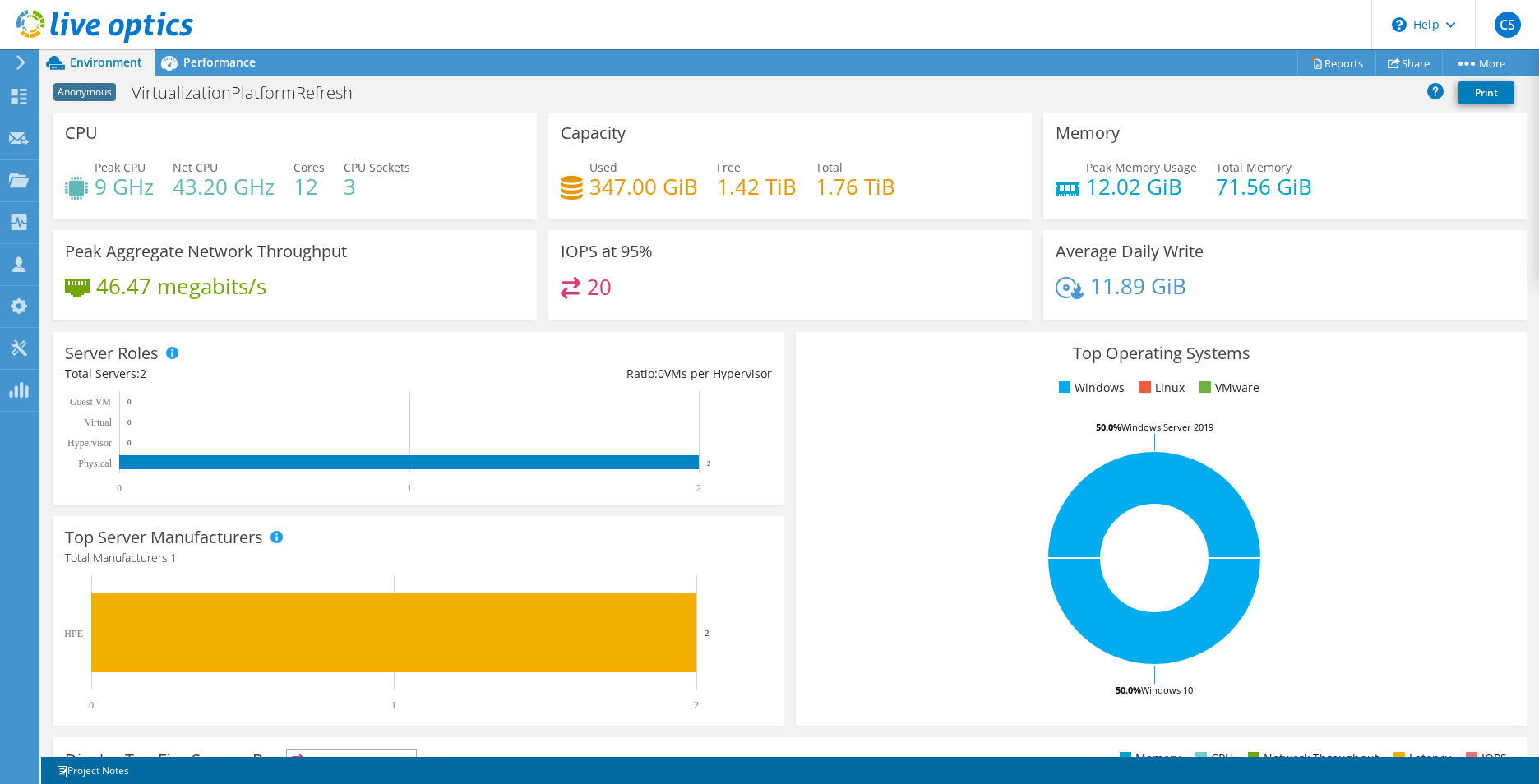
scroll to position [0, 0]
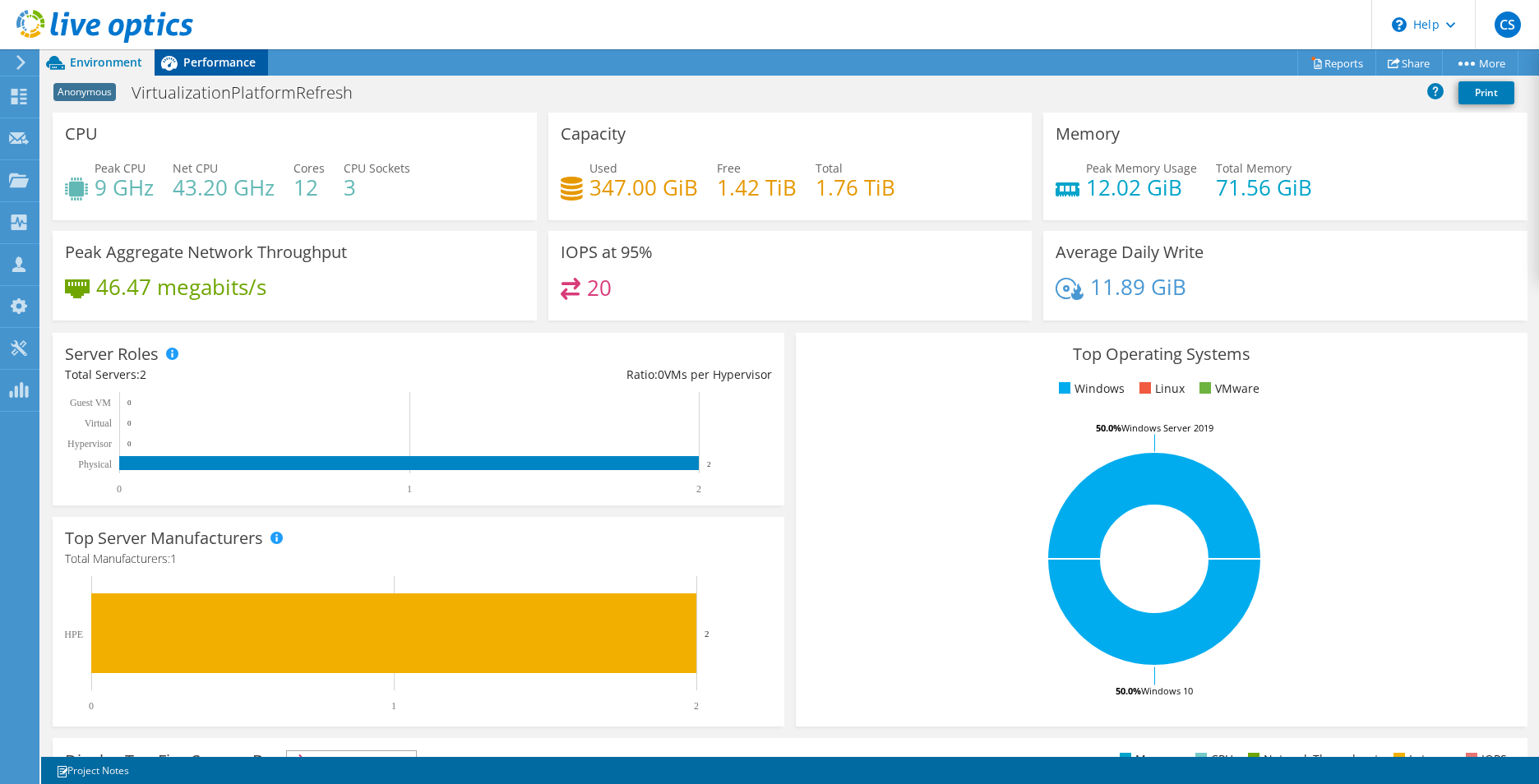
click at [183, 61] on icon at bounding box center [169, 63] width 29 height 29
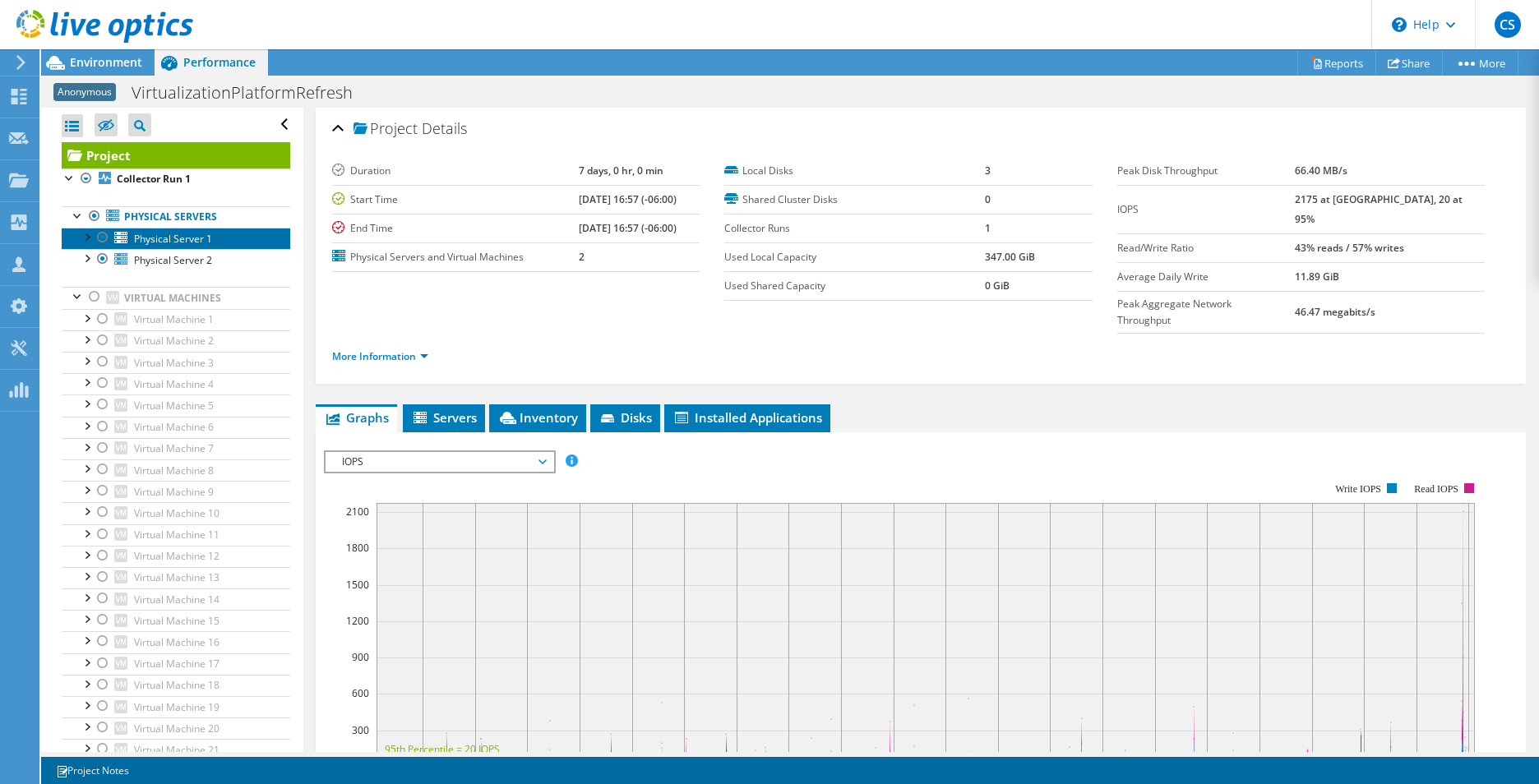
click at [163, 241] on span "Physical Server 1" at bounding box center [173, 238] width 78 height 14
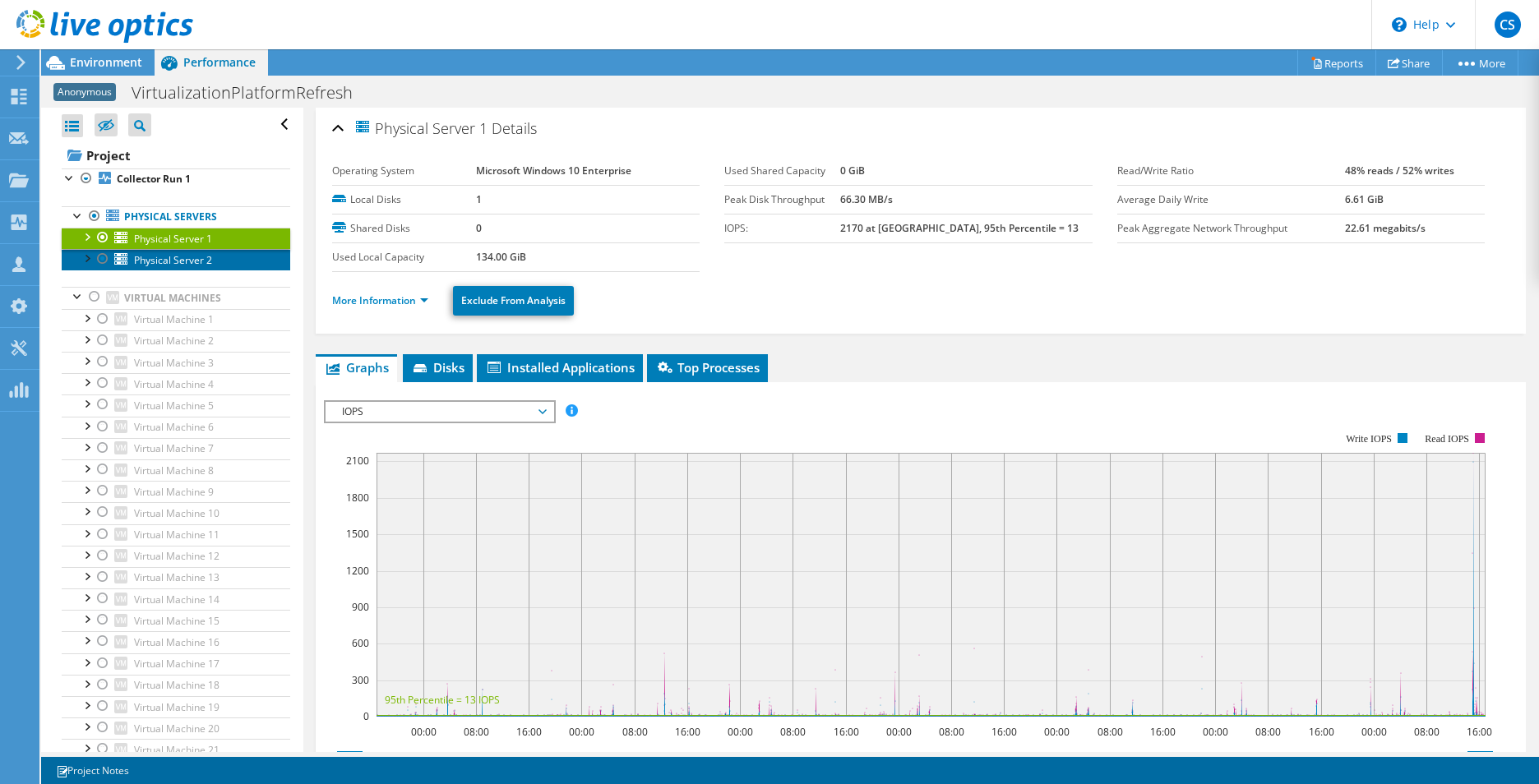
click at [150, 263] on span "Physical Server 2" at bounding box center [173, 260] width 78 height 14
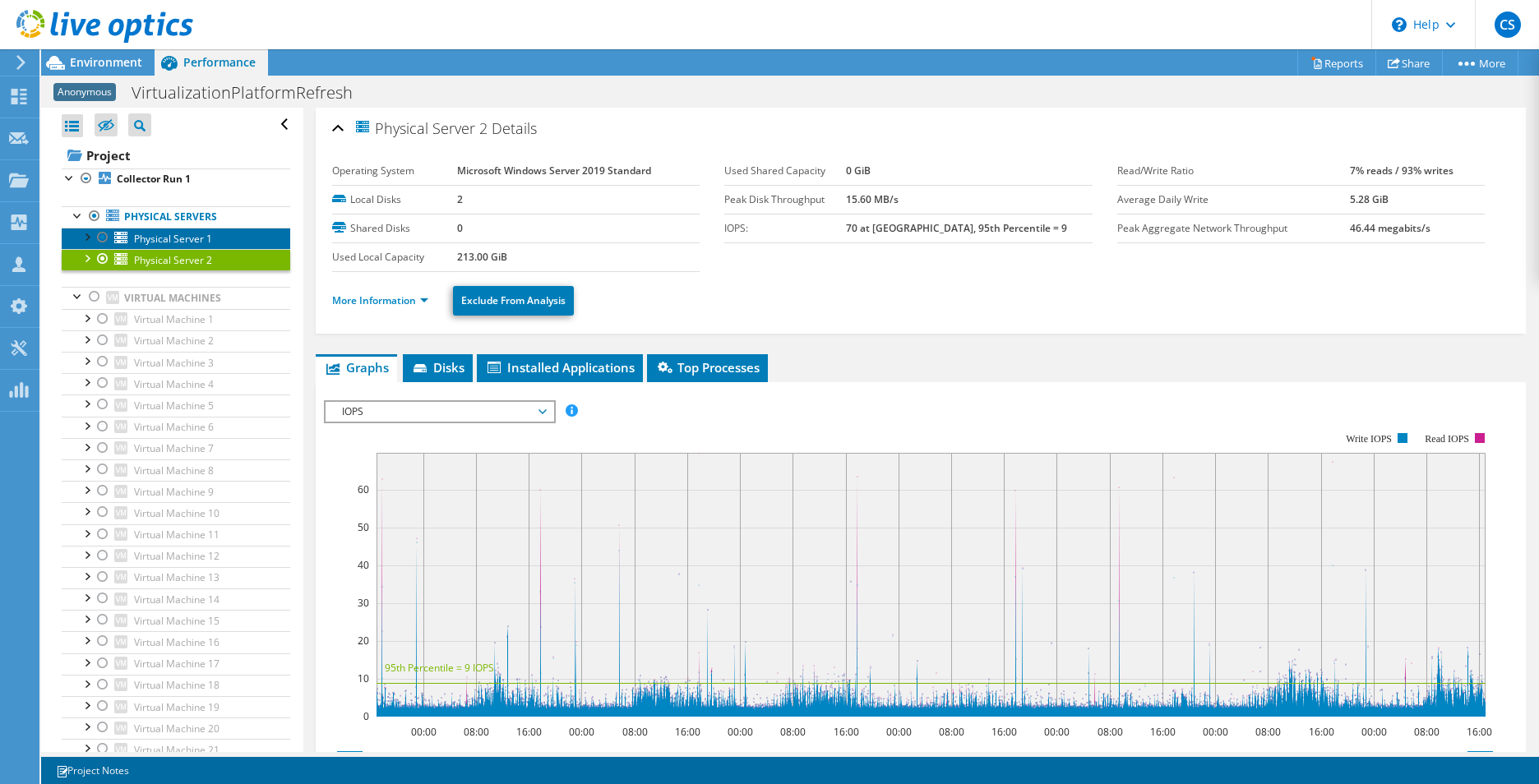
click at [155, 233] on span "Physical Server 1" at bounding box center [173, 238] width 78 height 14
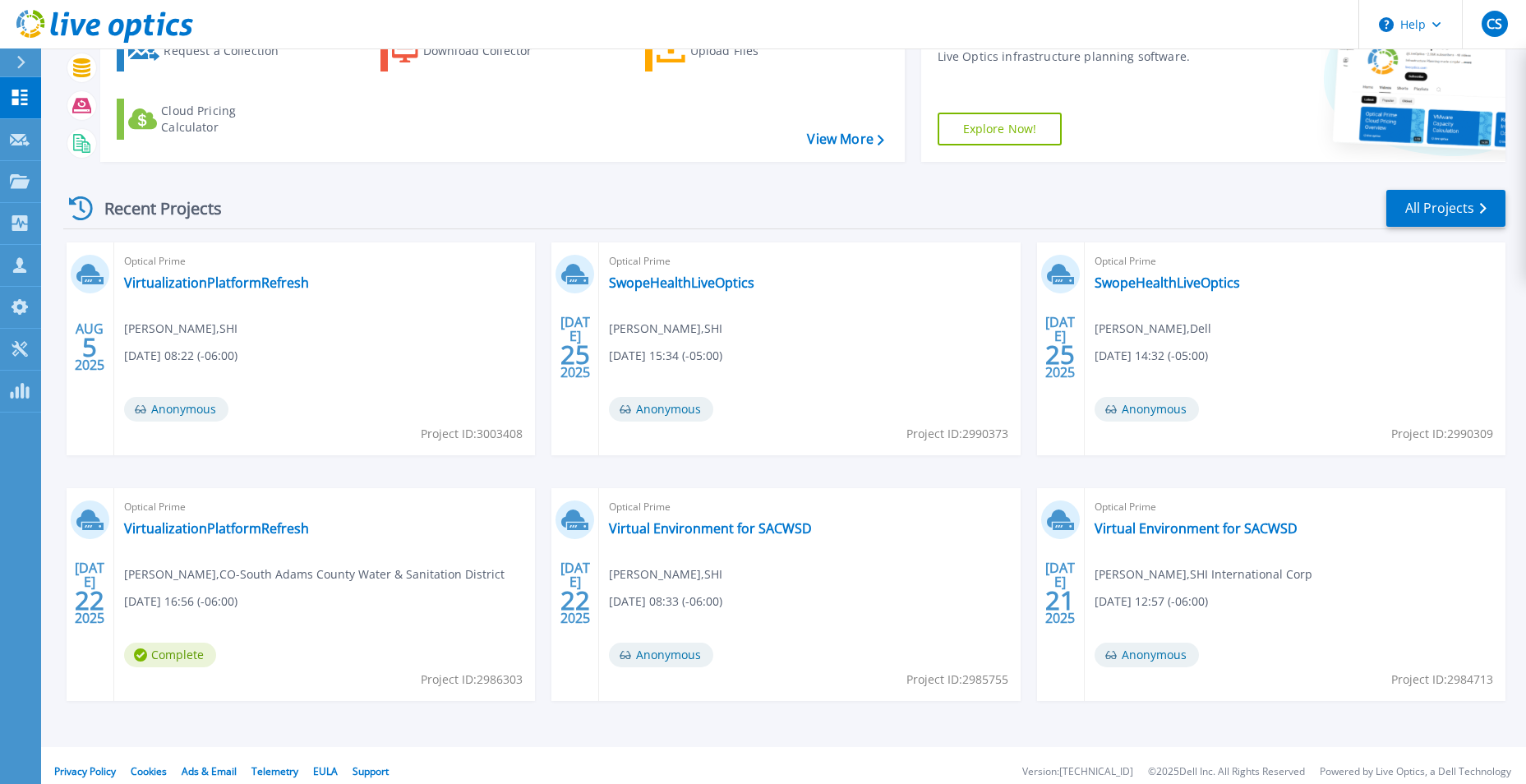
scroll to position [127, 0]
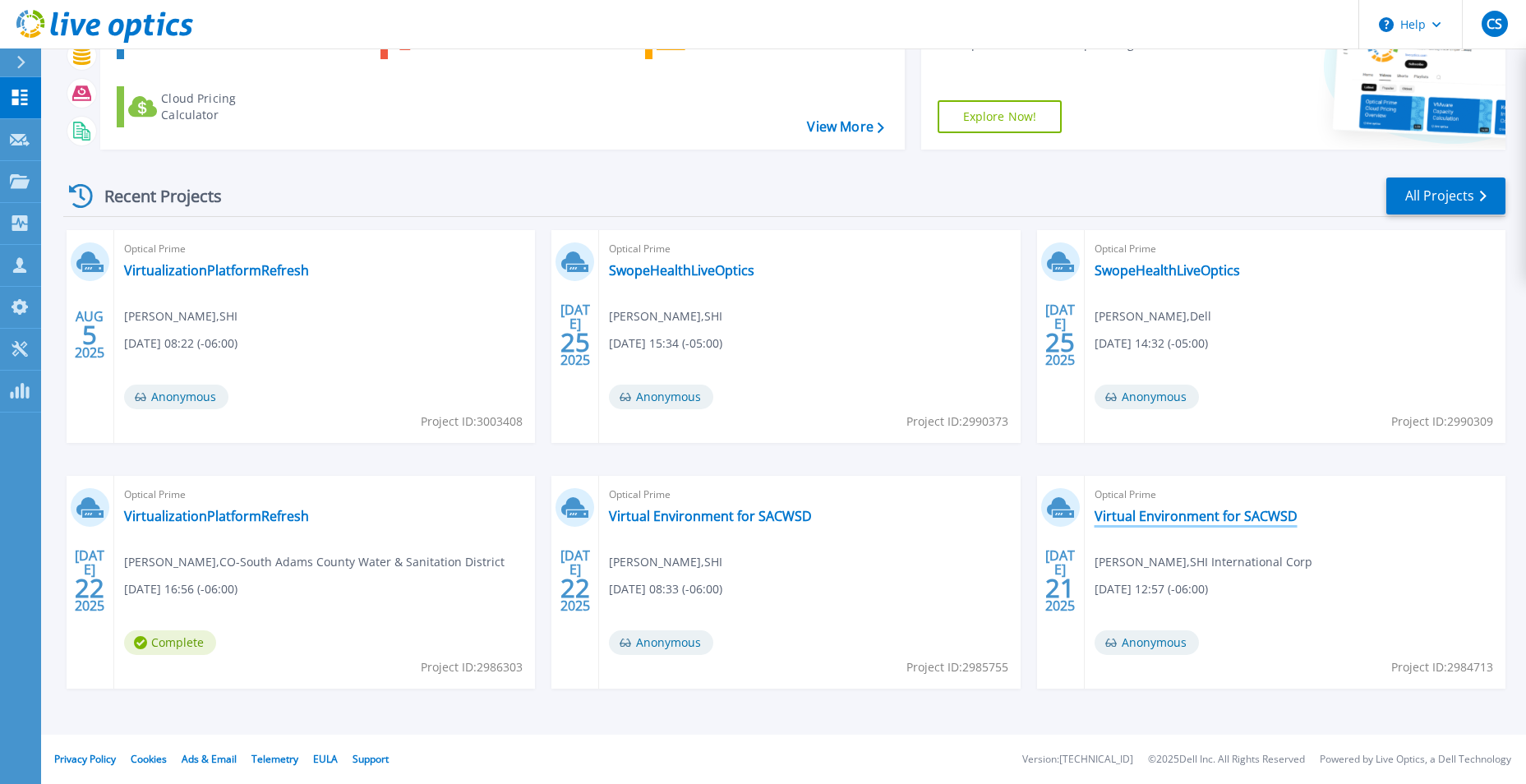
click at [1211, 509] on link "Virtual Environment for SACWSD" at bounding box center [1195, 516] width 203 height 17
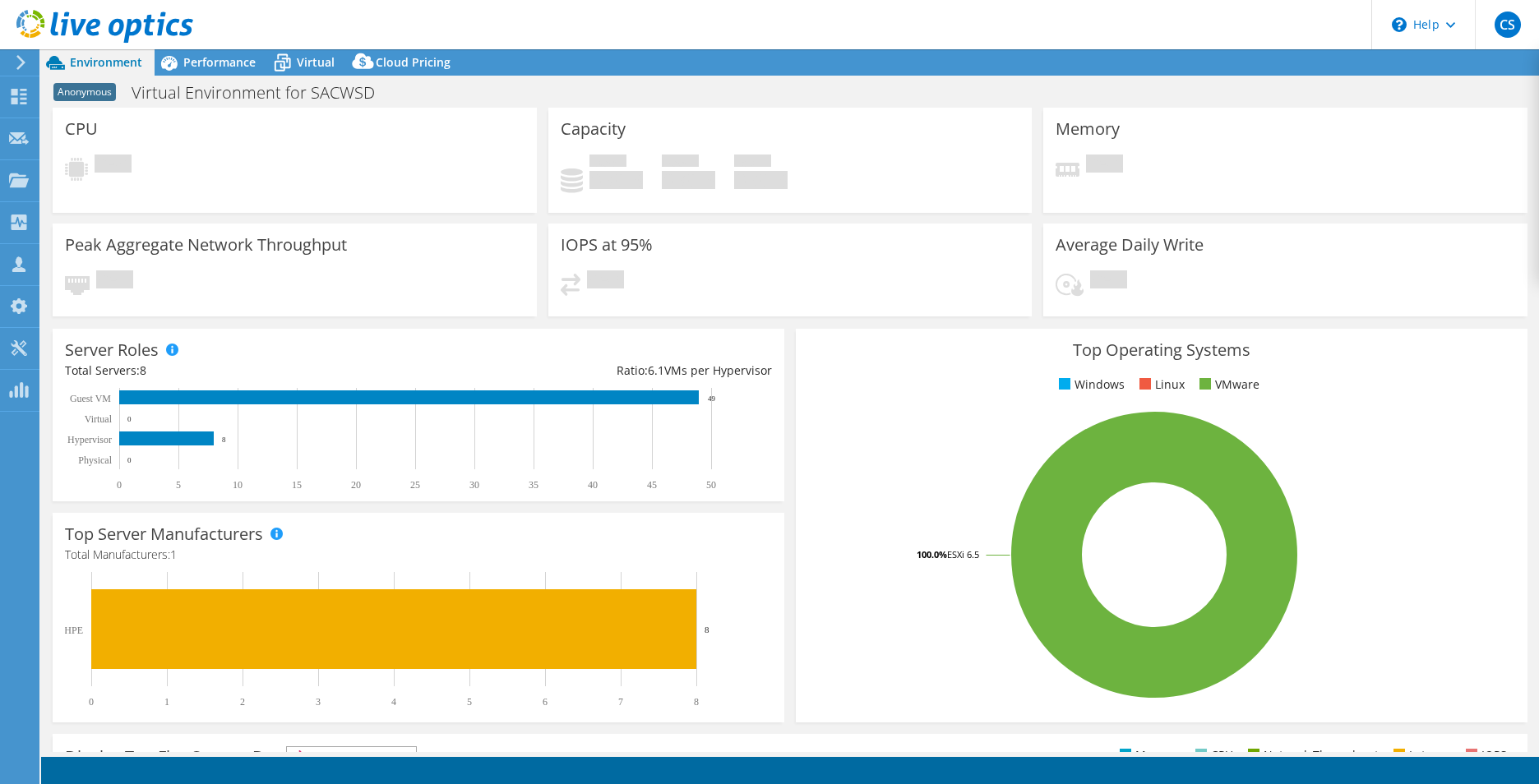
select select "USWest"
select select "USD"
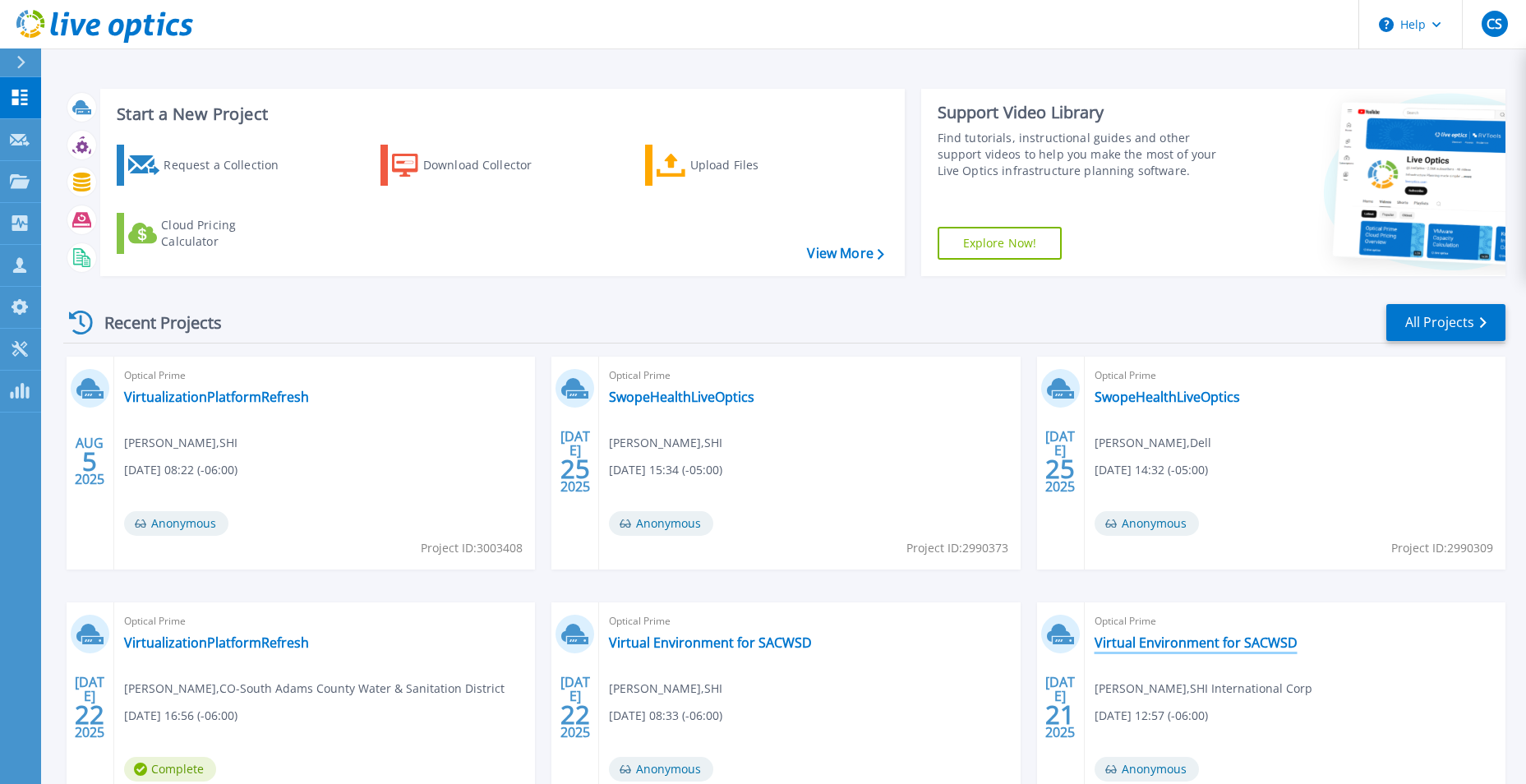
click at [1266, 649] on link "Virtual Environment for SACWSD" at bounding box center [1195, 643] width 203 height 17
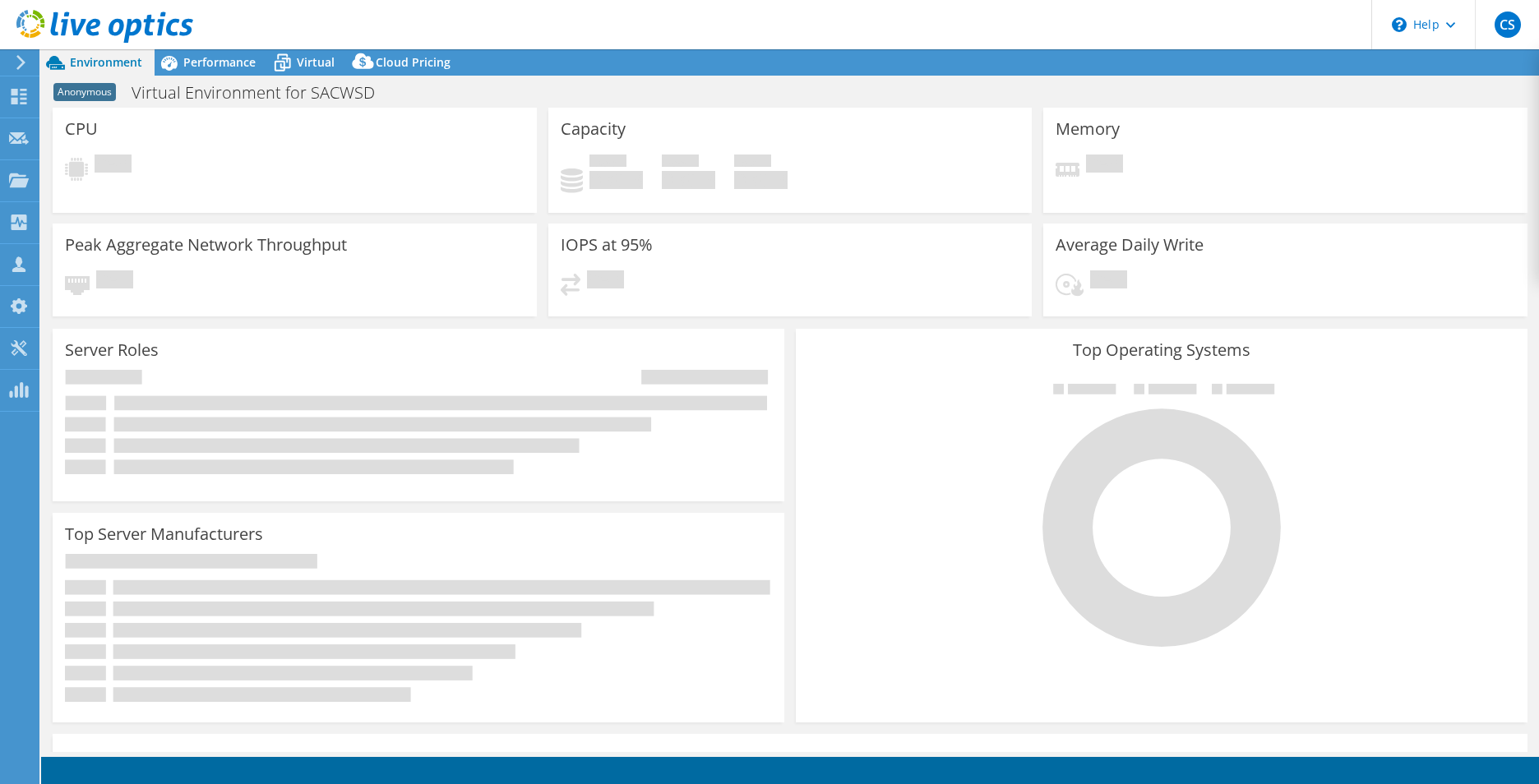
select select "USWest"
select select "USD"
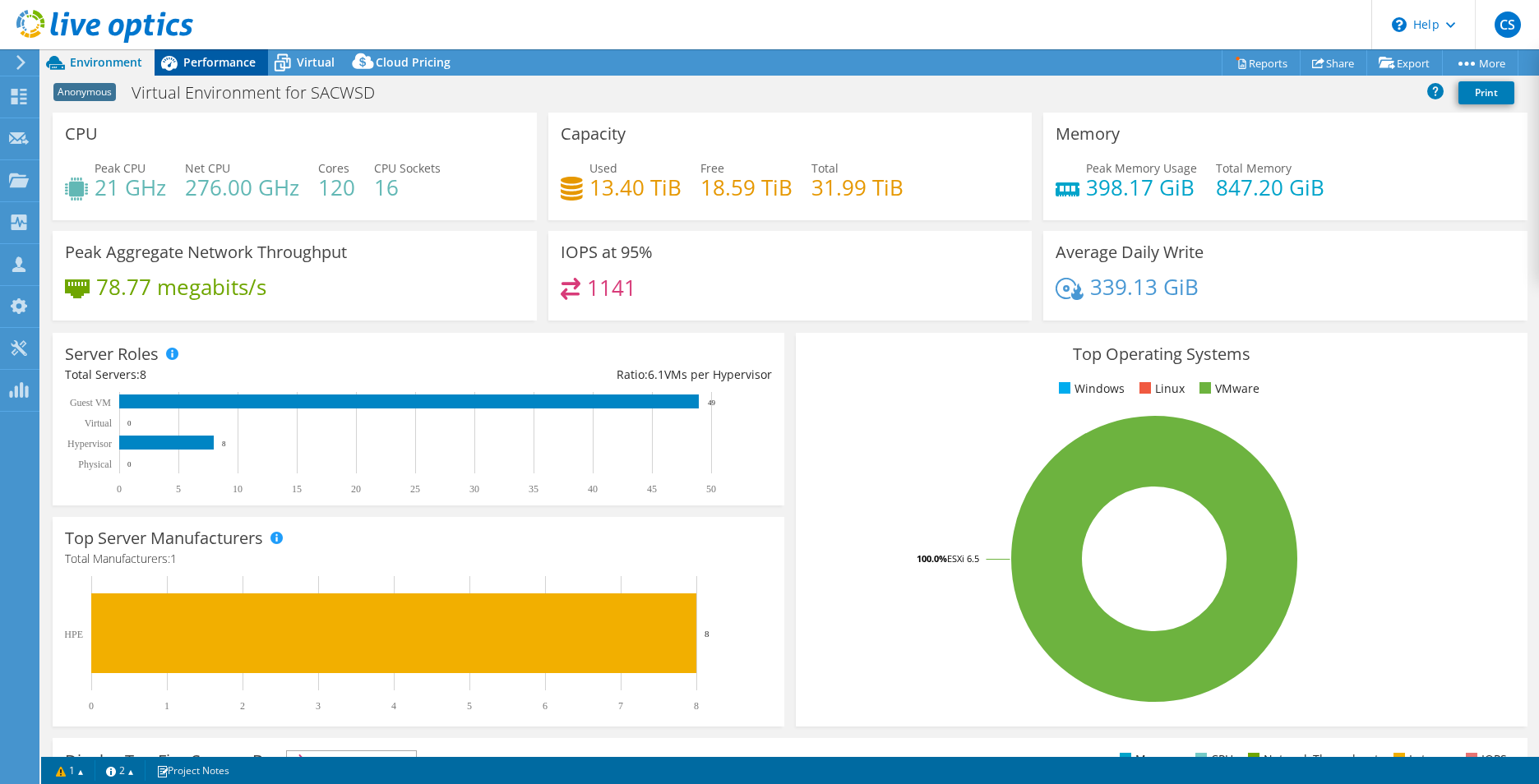
click at [220, 62] on span "Performance" at bounding box center [219, 62] width 72 height 16
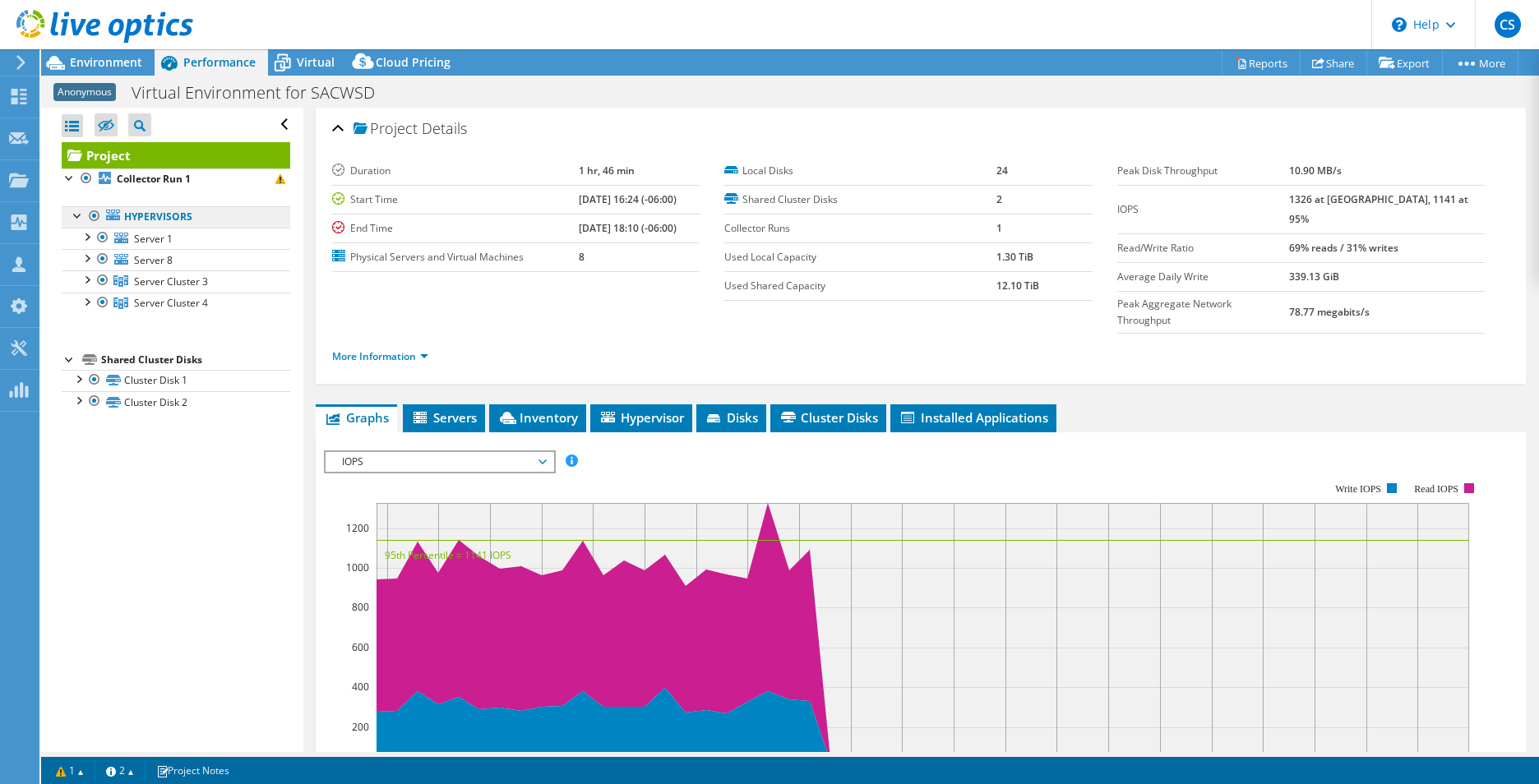
click at [174, 208] on link "Hypervisors" at bounding box center [176, 217] width 228 height 22
click at [86, 217] on div at bounding box center [94, 216] width 17 height 20
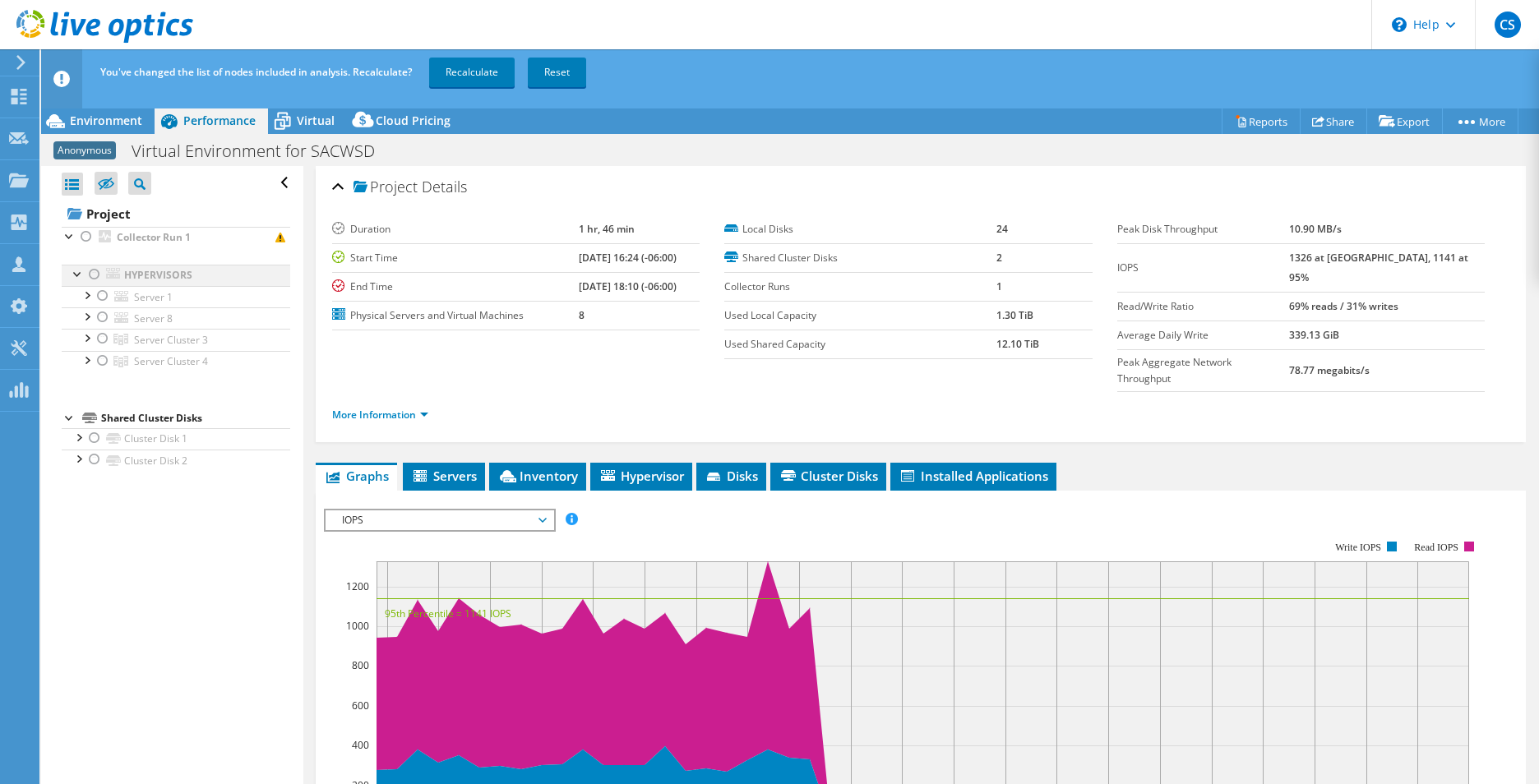
click at [98, 271] on div at bounding box center [94, 275] width 17 height 20
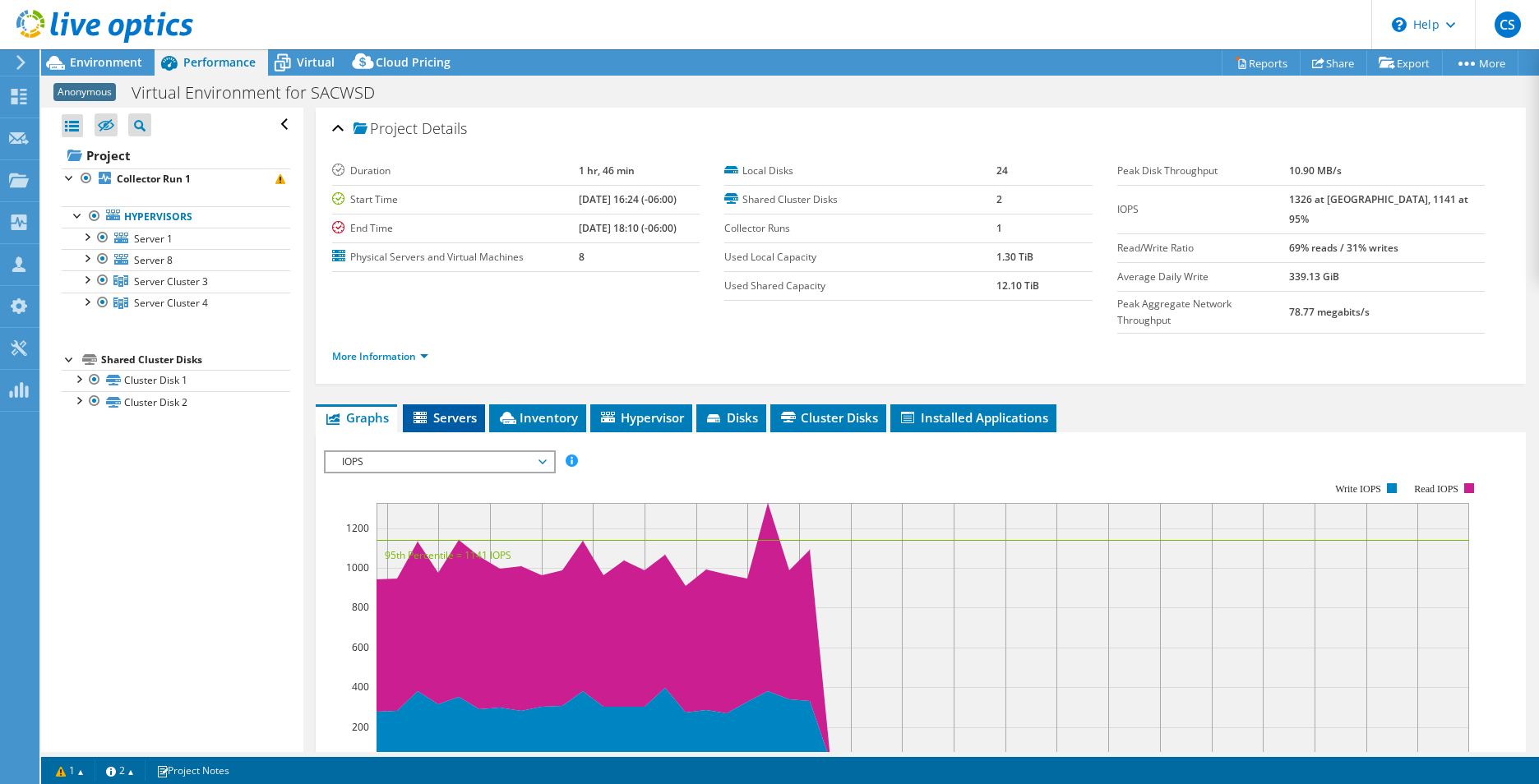
click at [465, 404] on li "Servers" at bounding box center [443, 418] width 82 height 28
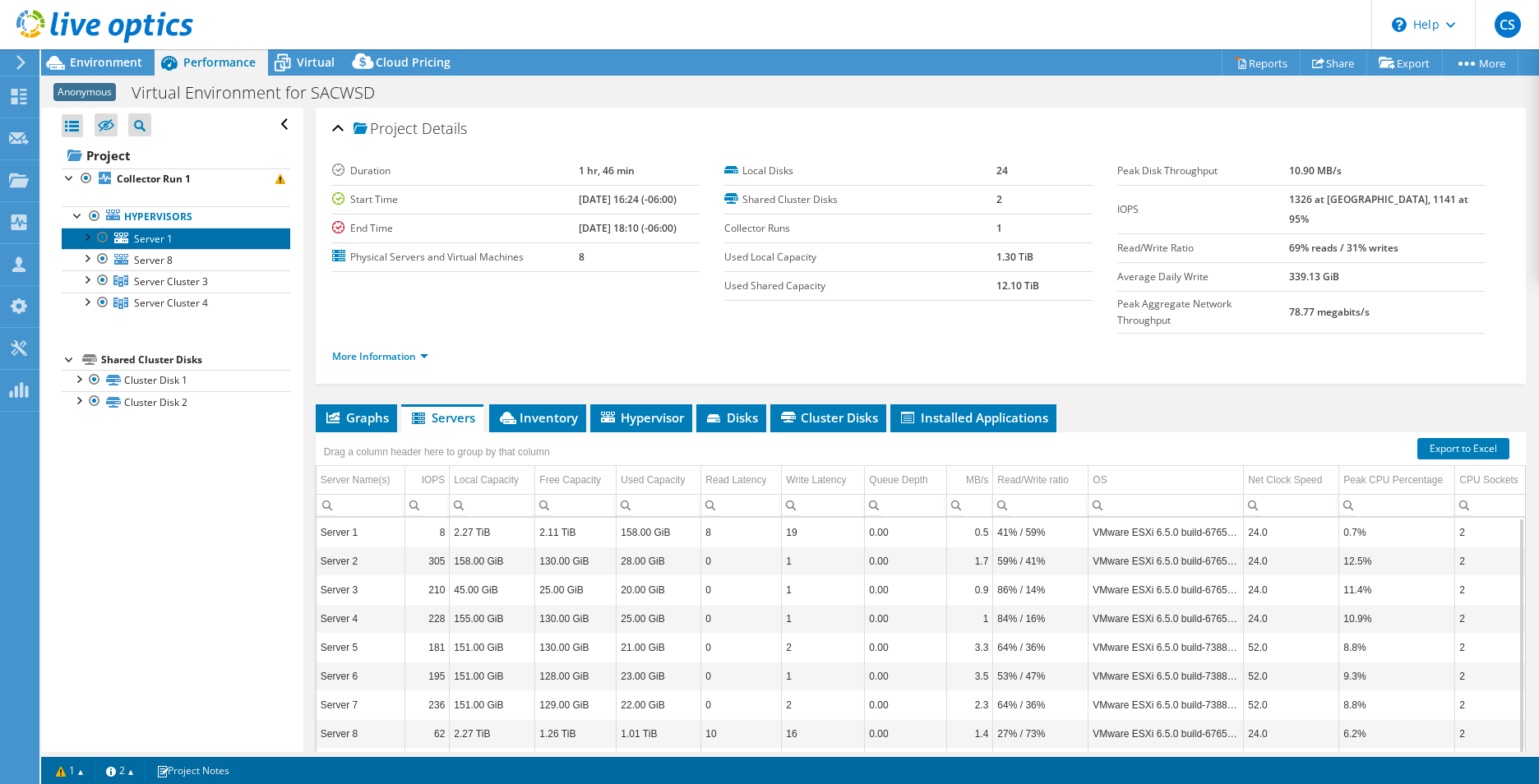
click at [137, 230] on link "Server 1" at bounding box center [176, 238] width 228 height 22
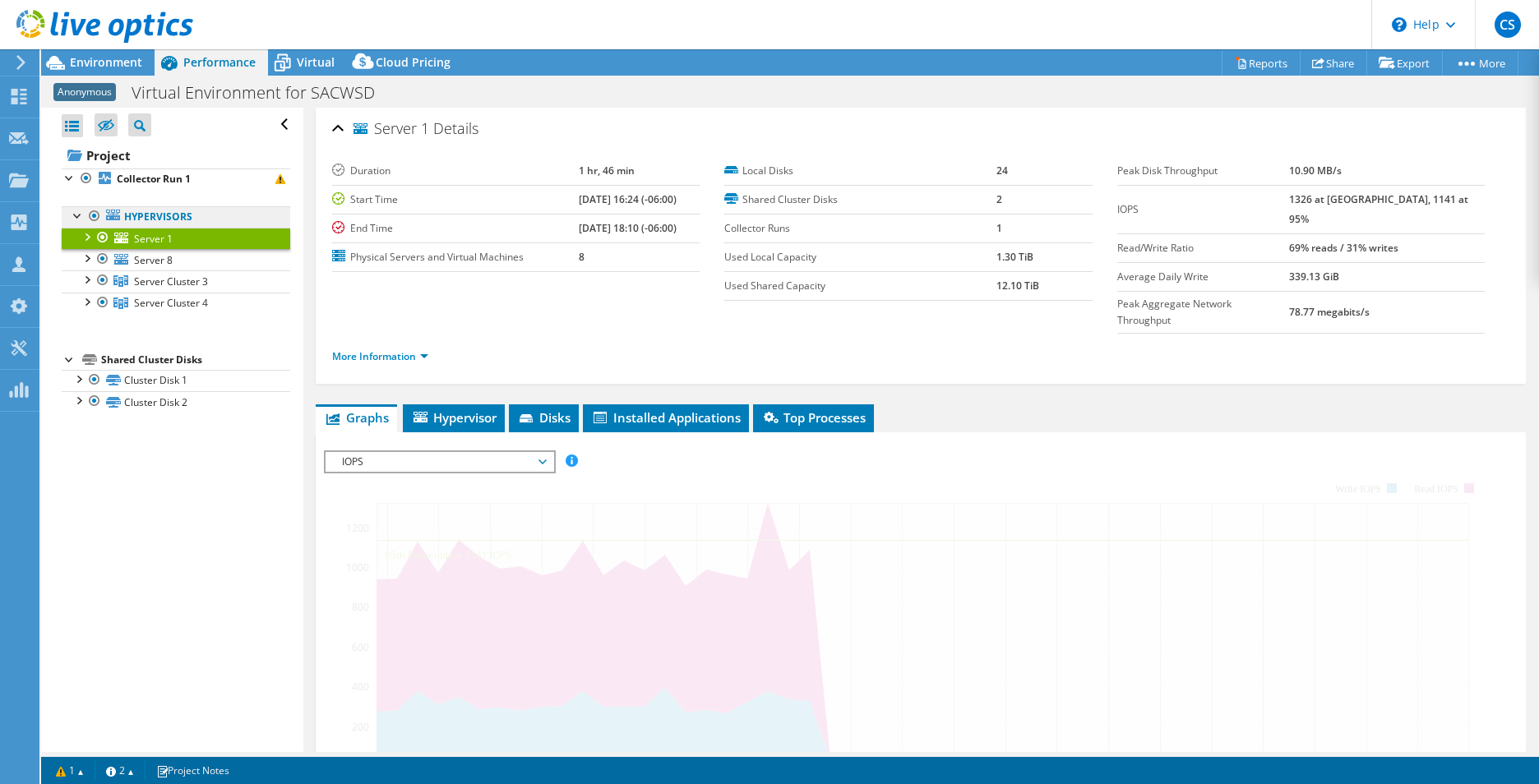
click at [141, 223] on link "Hypervisors" at bounding box center [176, 217] width 228 height 22
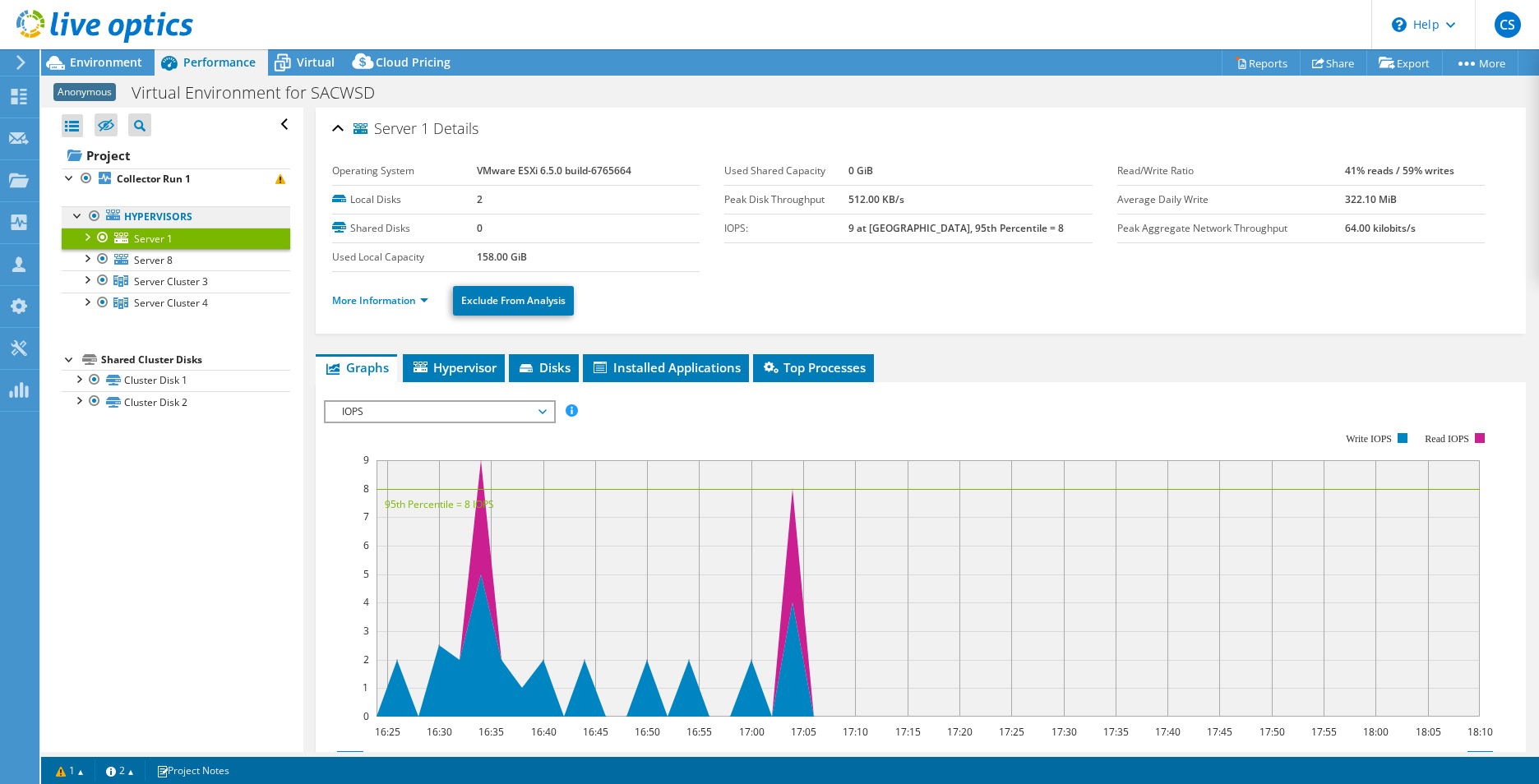
click at [145, 219] on link "Hypervisors" at bounding box center [176, 217] width 228 height 22
click at [17, 88] on icon at bounding box center [19, 96] width 20 height 16
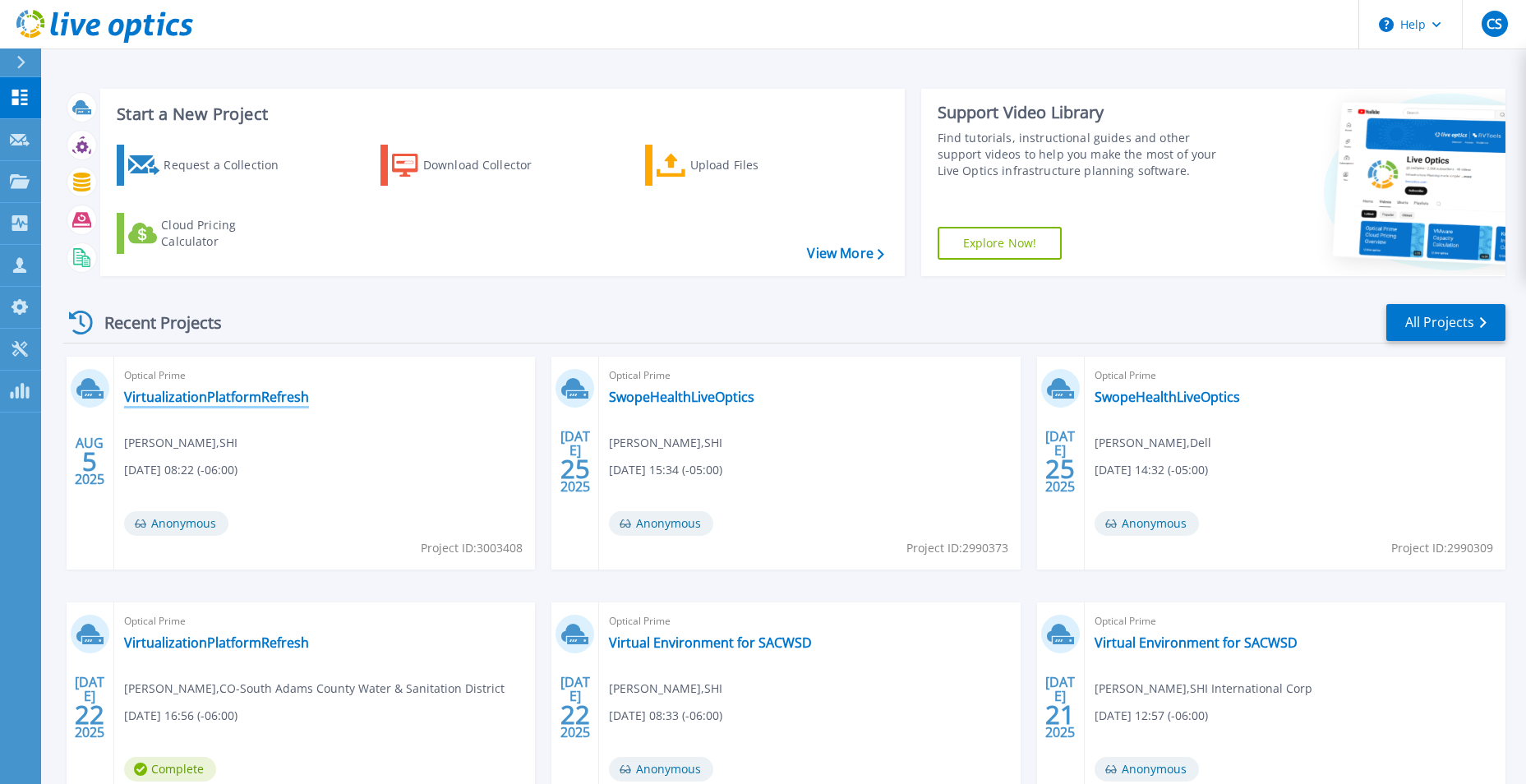
click at [217, 392] on link "VirtualizationPlatformRefresh" at bounding box center [217, 397] width 185 height 17
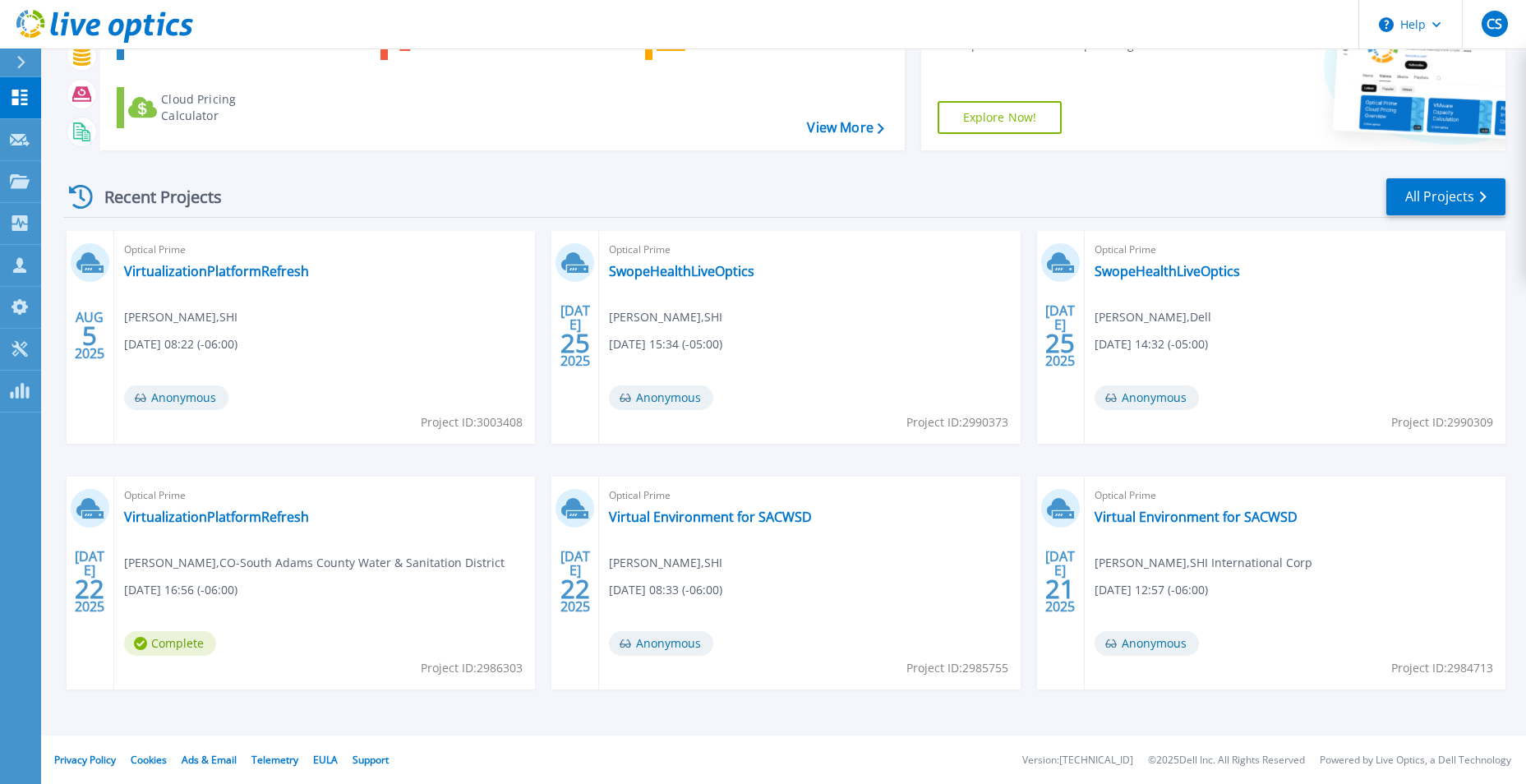
scroll to position [127, 0]
click at [248, 514] on link "VirtualizationPlatformRefresh" at bounding box center [217, 516] width 185 height 17
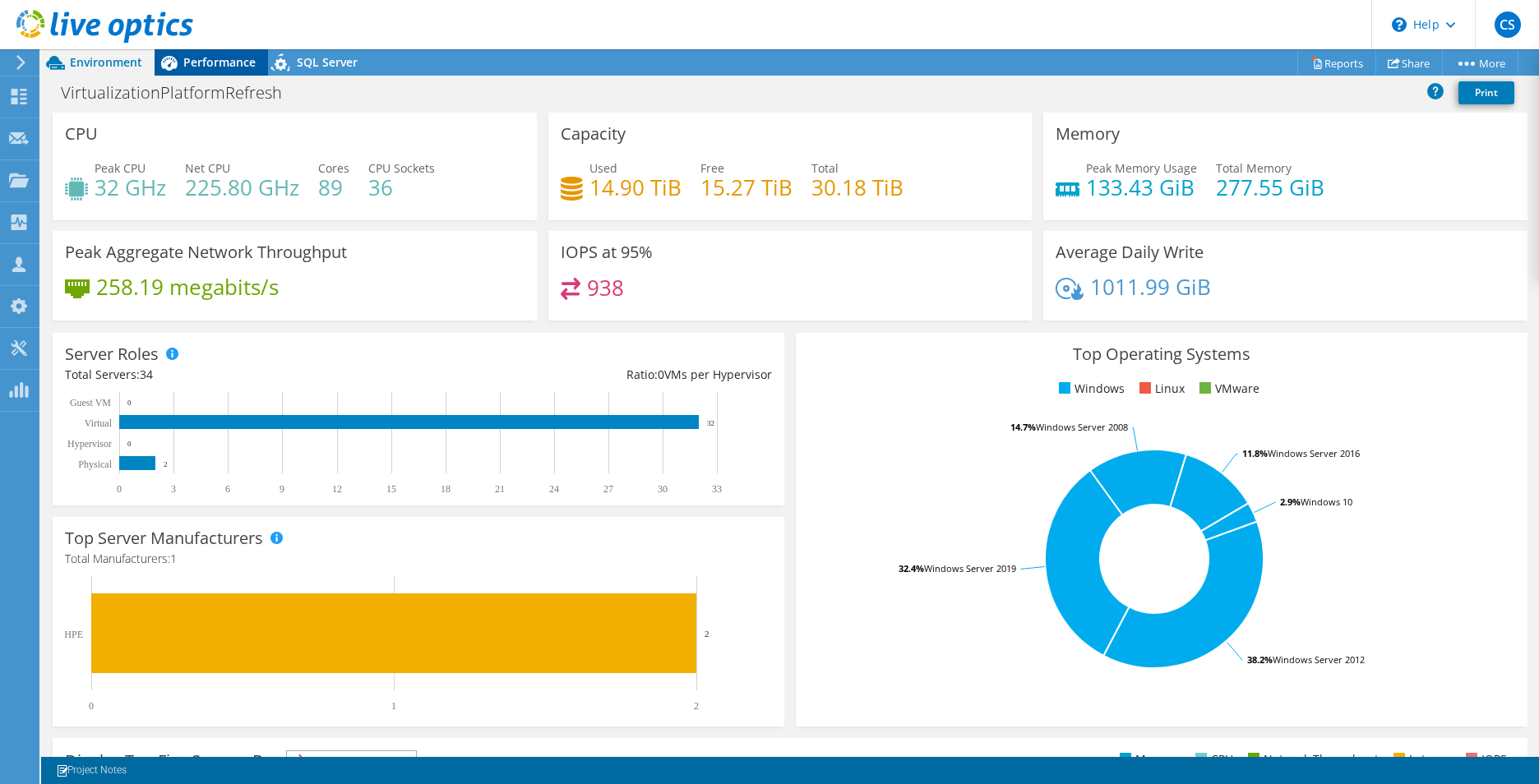
click at [184, 70] on div "Performance" at bounding box center [211, 63] width 113 height 26
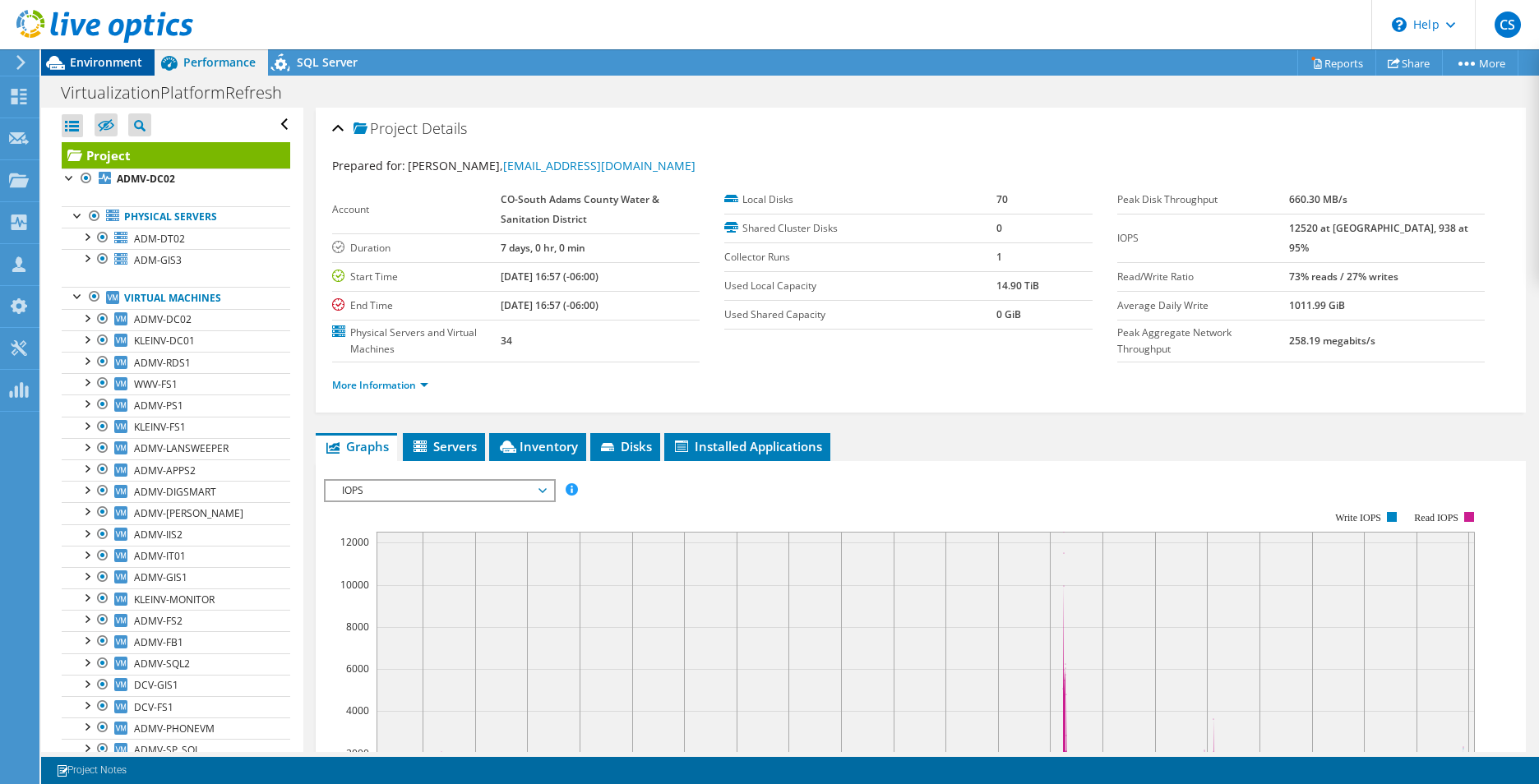
click at [103, 64] on span "Environment" at bounding box center [105, 62] width 72 height 16
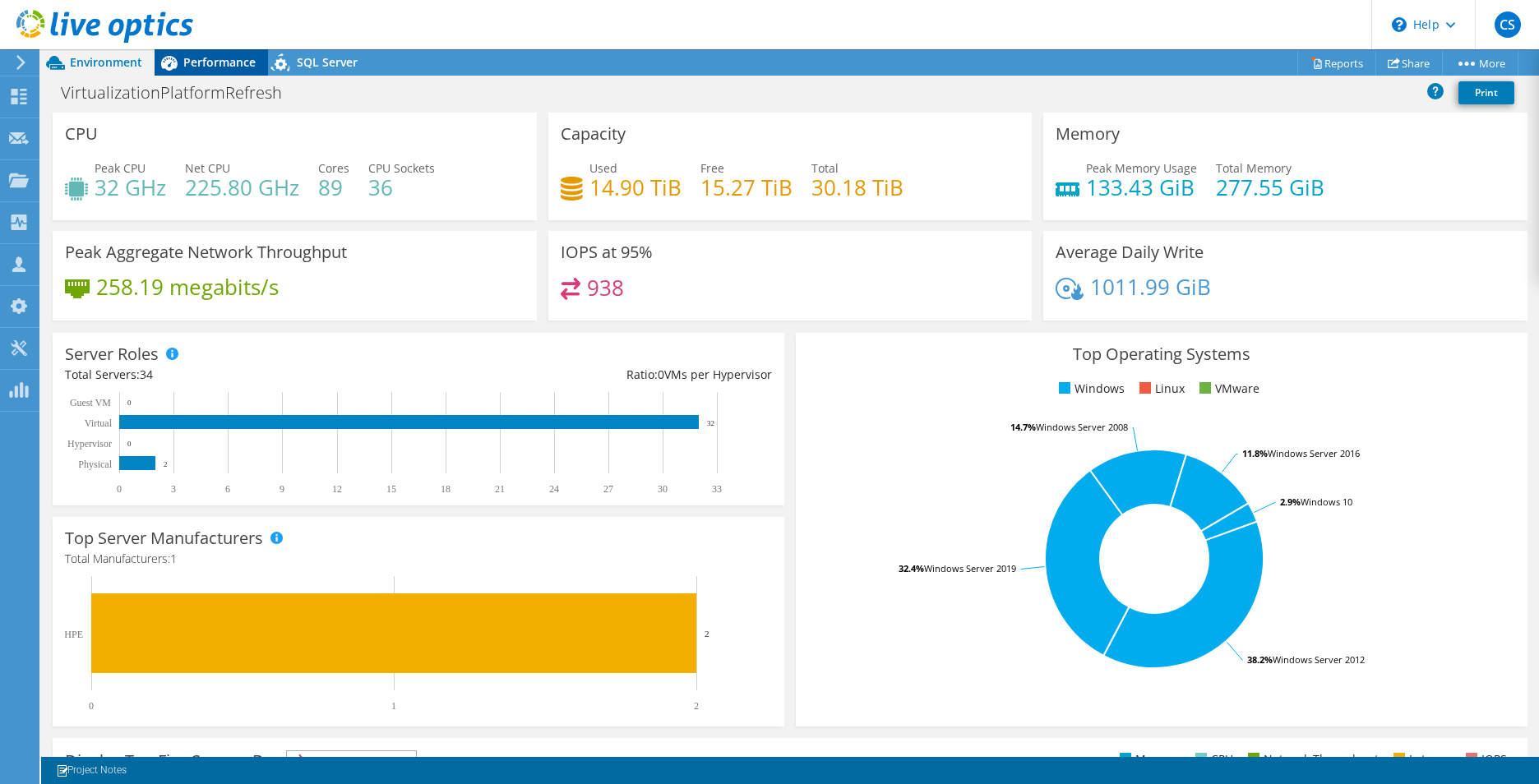
click at [213, 68] on span "Performance" at bounding box center [219, 62] width 72 height 16
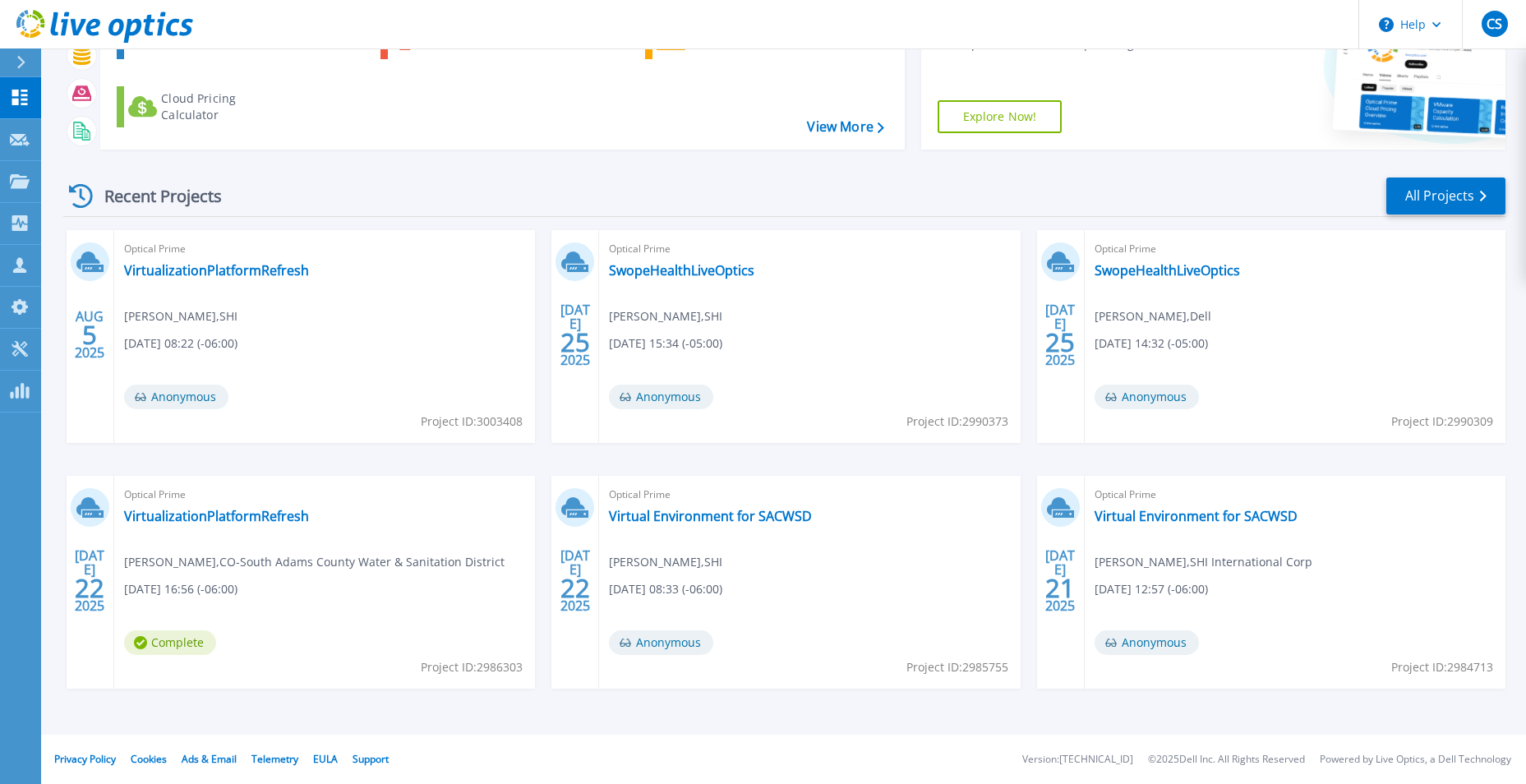
scroll to position [45, 0]
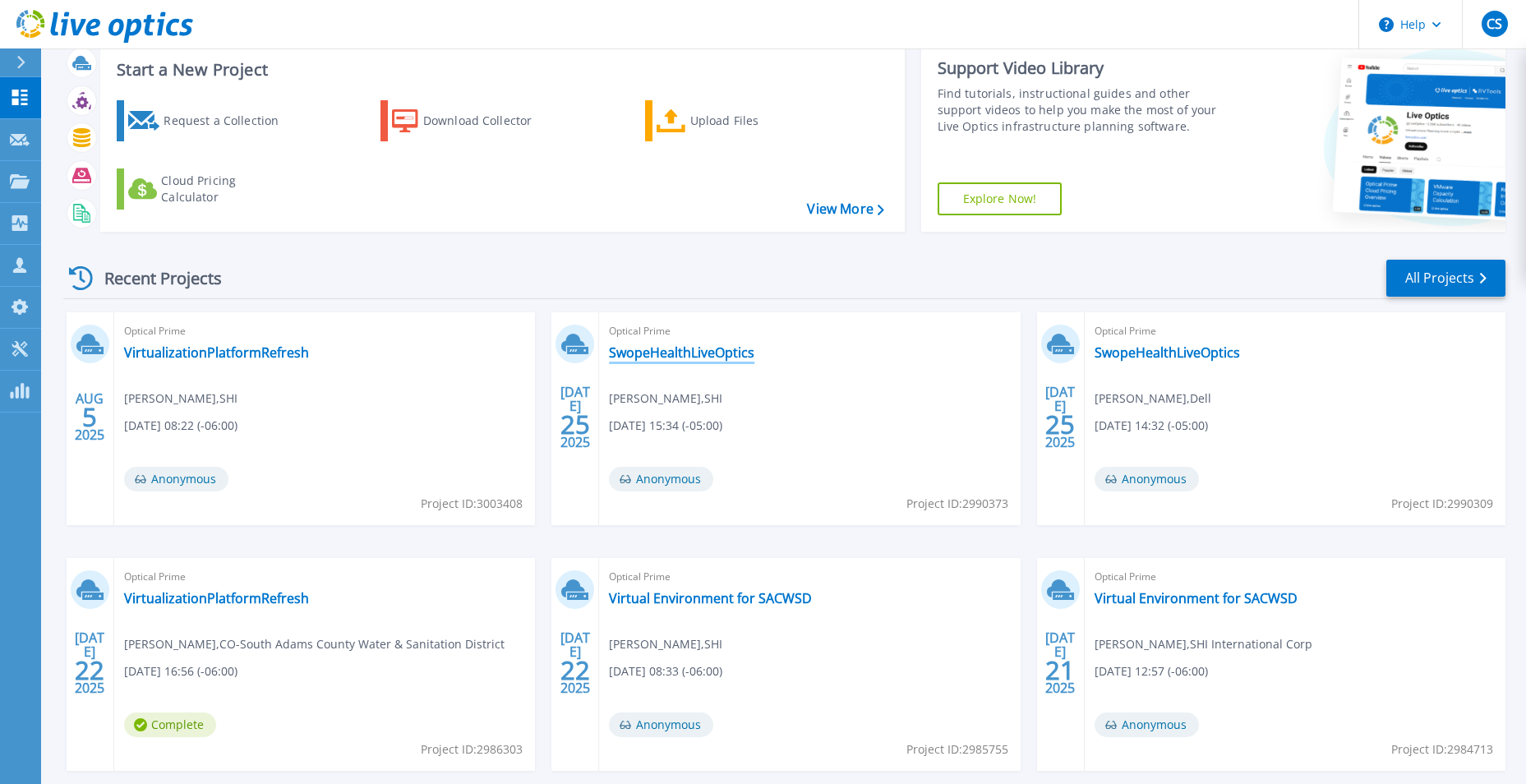
click at [682, 353] on link "SwopeHealthLiveOptics" at bounding box center [682, 352] width 146 height 17
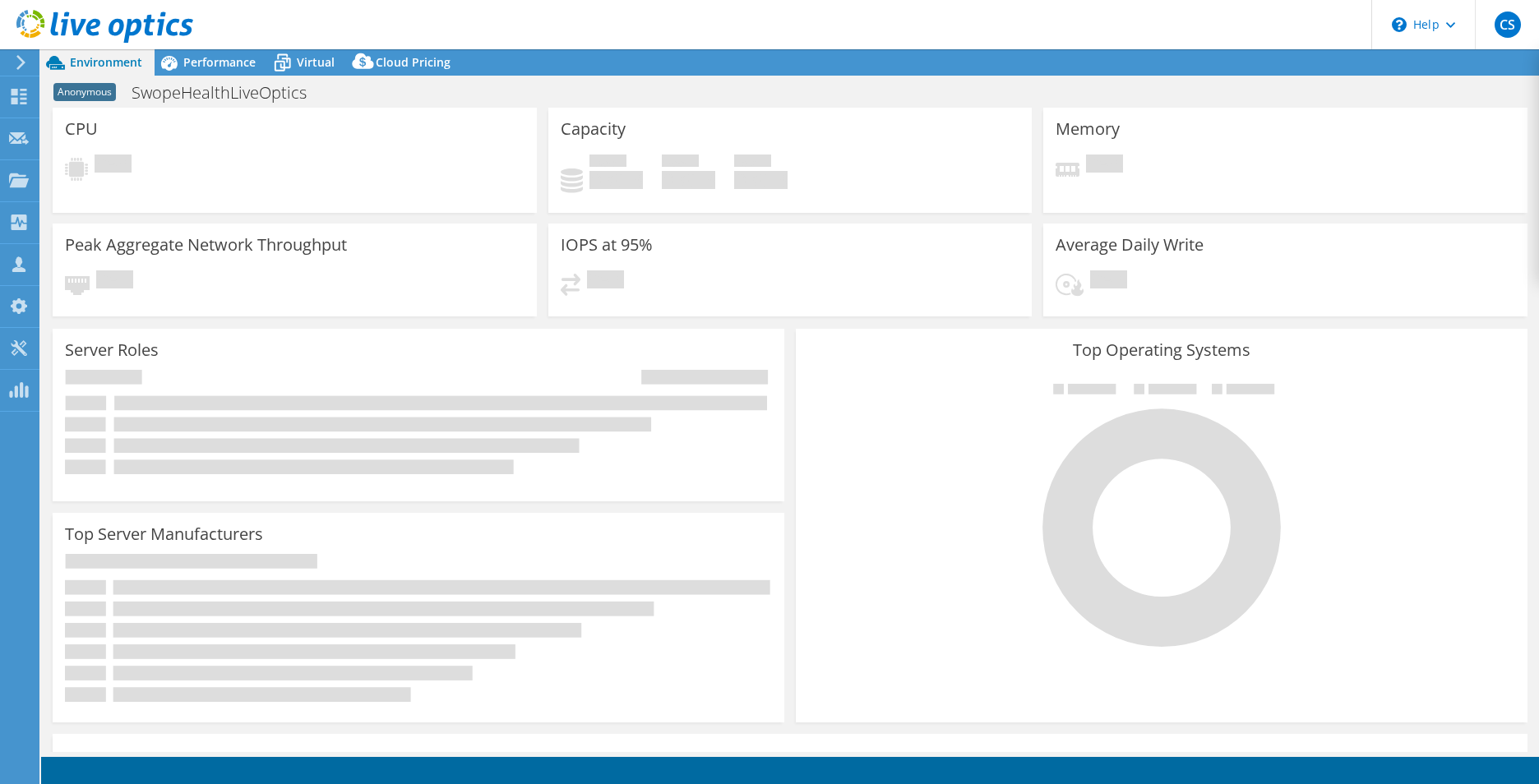
select select "USD"
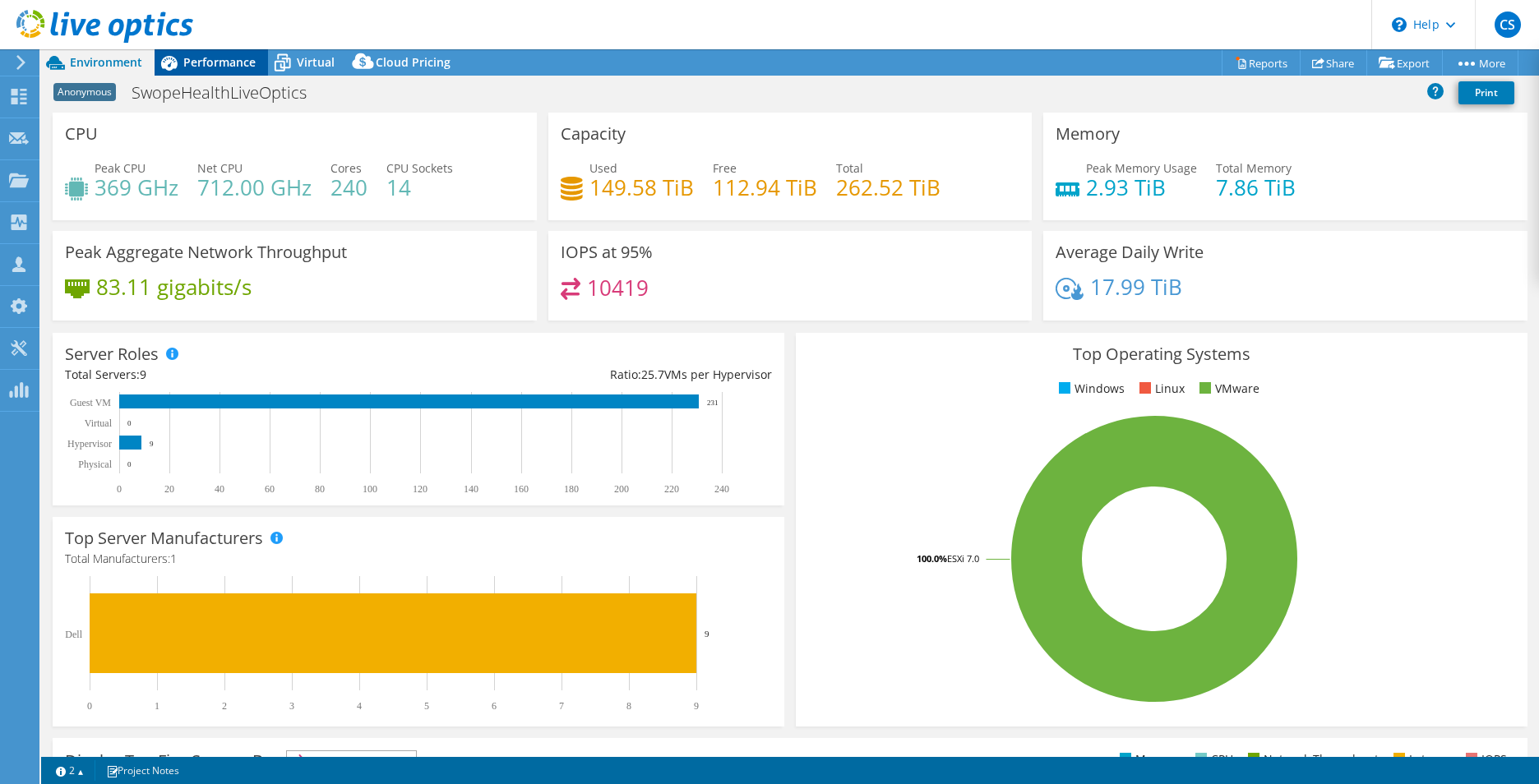
drag, startPoint x: 0, startPoint y: 0, endPoint x: 189, endPoint y: 72, distance: 202.2
click at [187, 73] on div "Performance" at bounding box center [211, 63] width 113 height 26
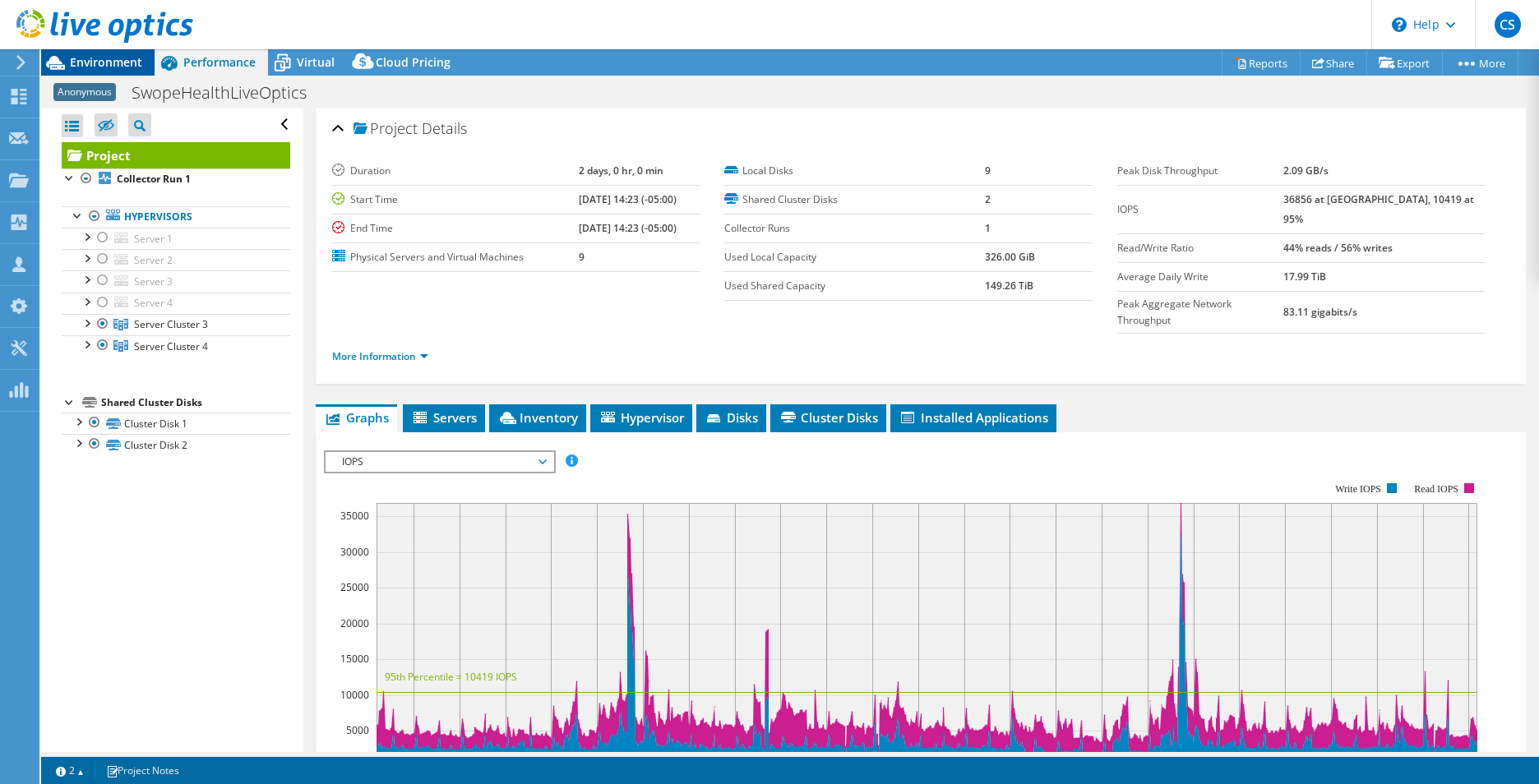
click at [96, 60] on span "Environment" at bounding box center [105, 62] width 72 height 16
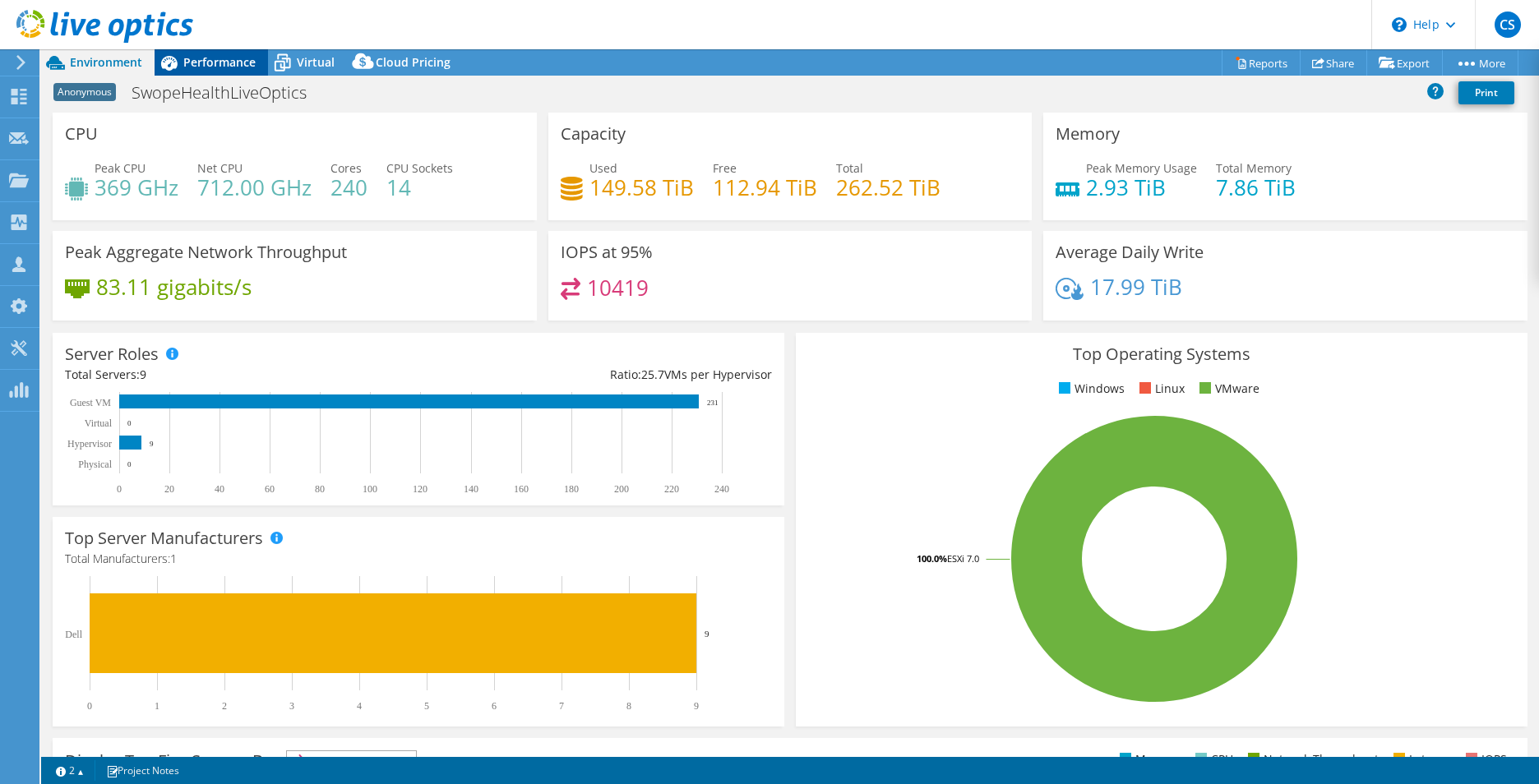
click at [220, 66] on span "Performance" at bounding box center [219, 62] width 72 height 16
